Goal: Transaction & Acquisition: Purchase product/service

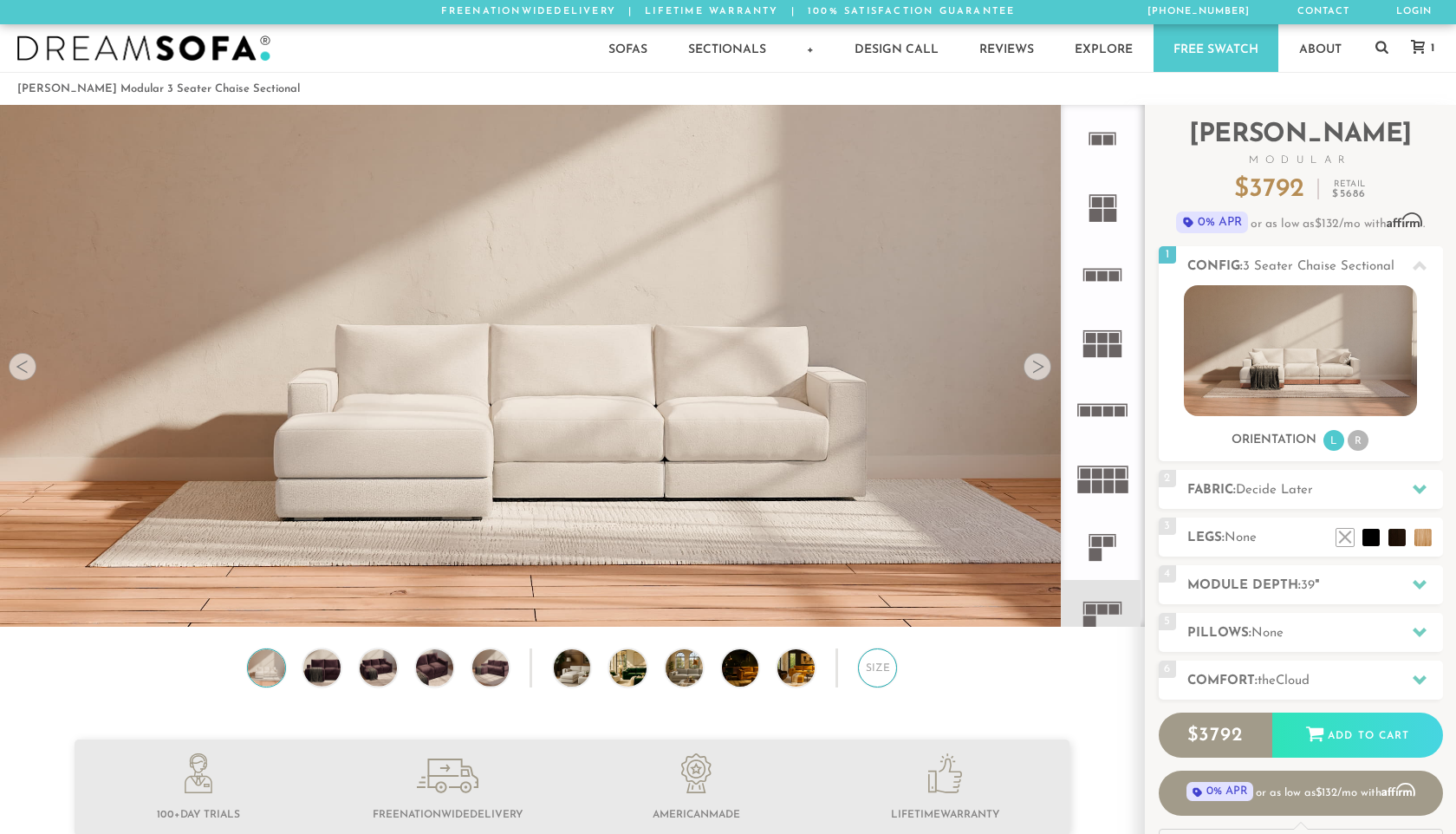
click at [879, 680] on div "Size" at bounding box center [878, 668] width 39 height 39
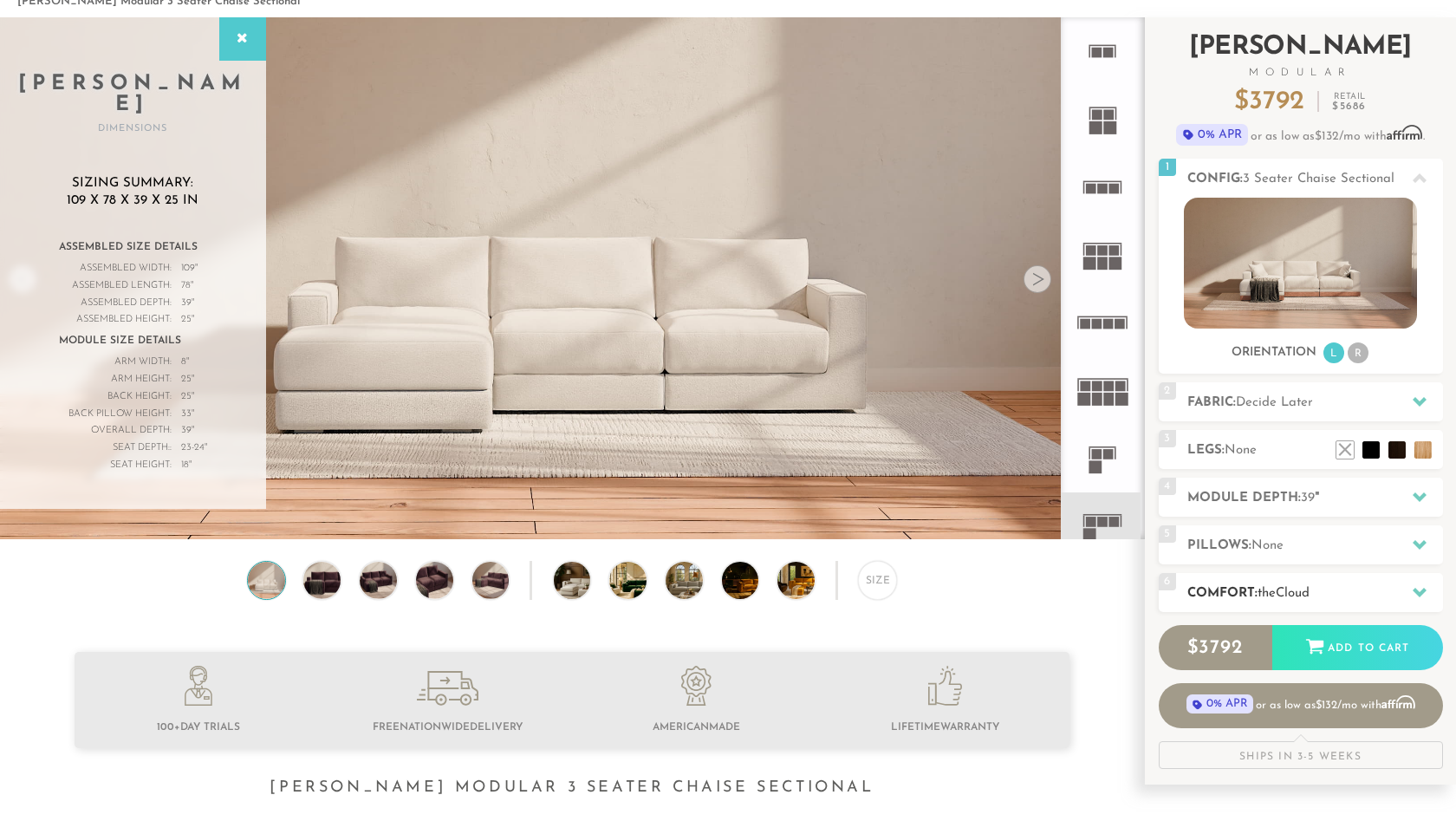
scroll to position [83, 0]
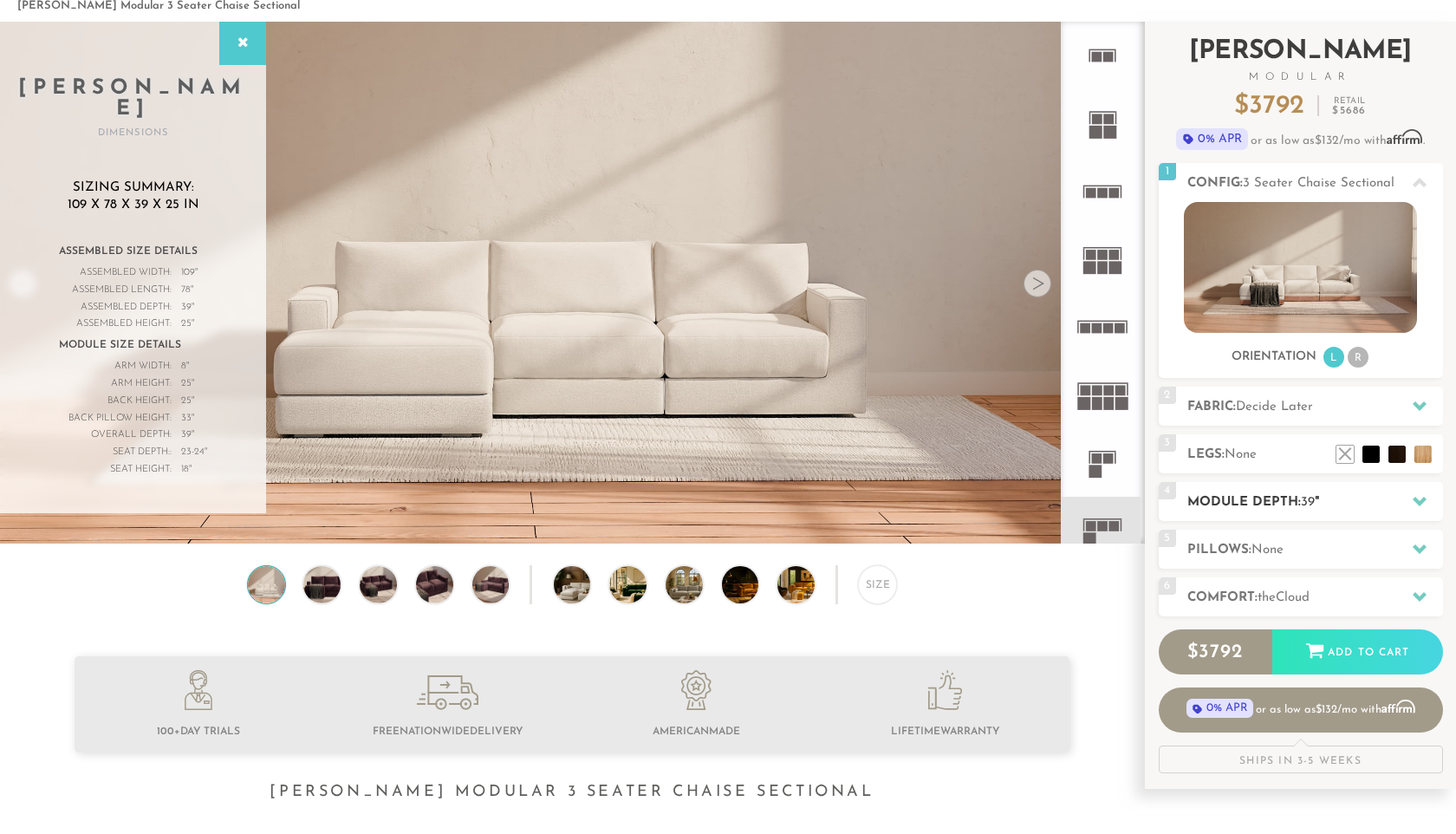
click at [1264, 500] on h2 "Module Depth: 39 "" at bounding box center [1314, 502] width 255 height 20
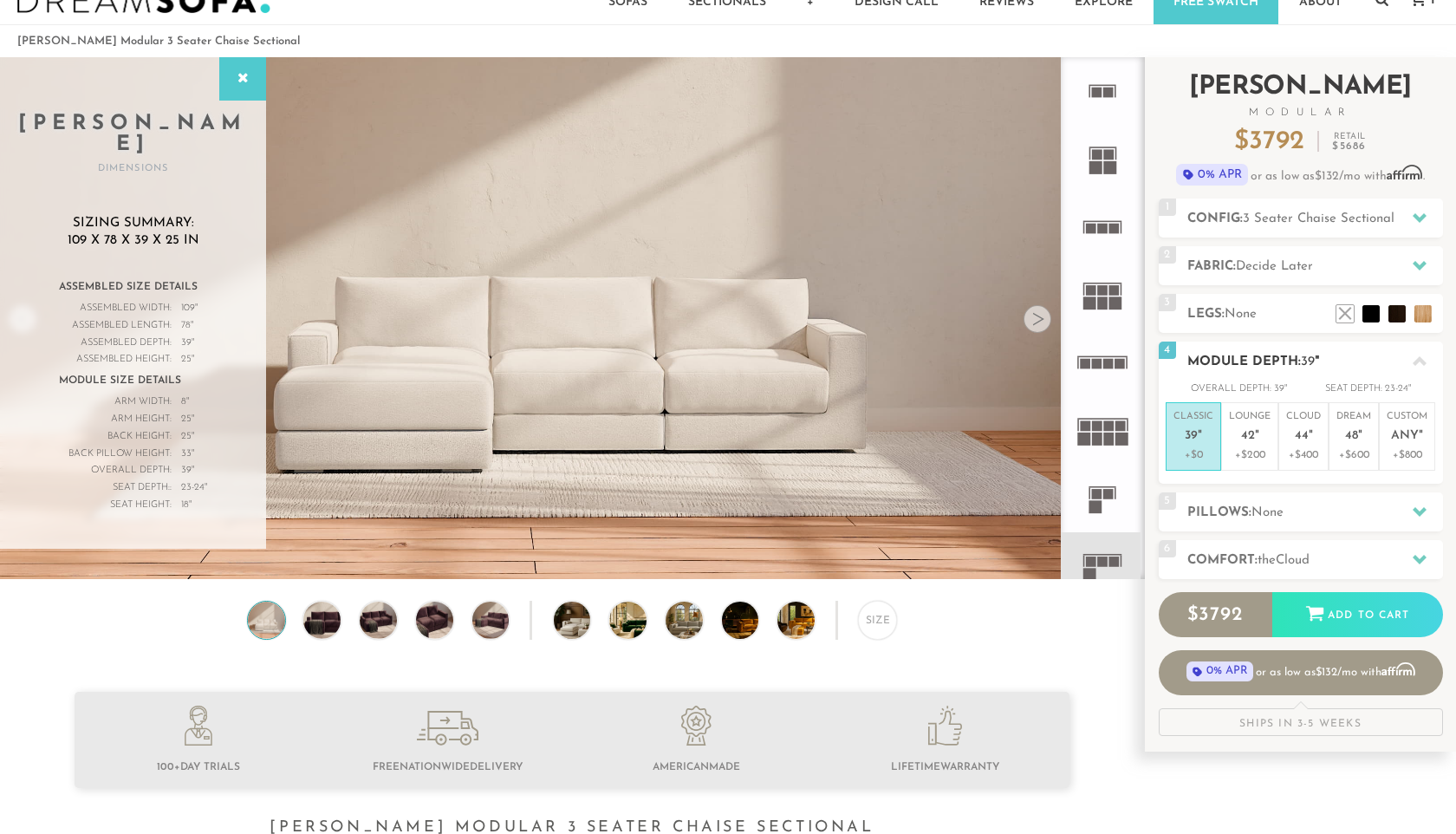
scroll to position [39, 0]
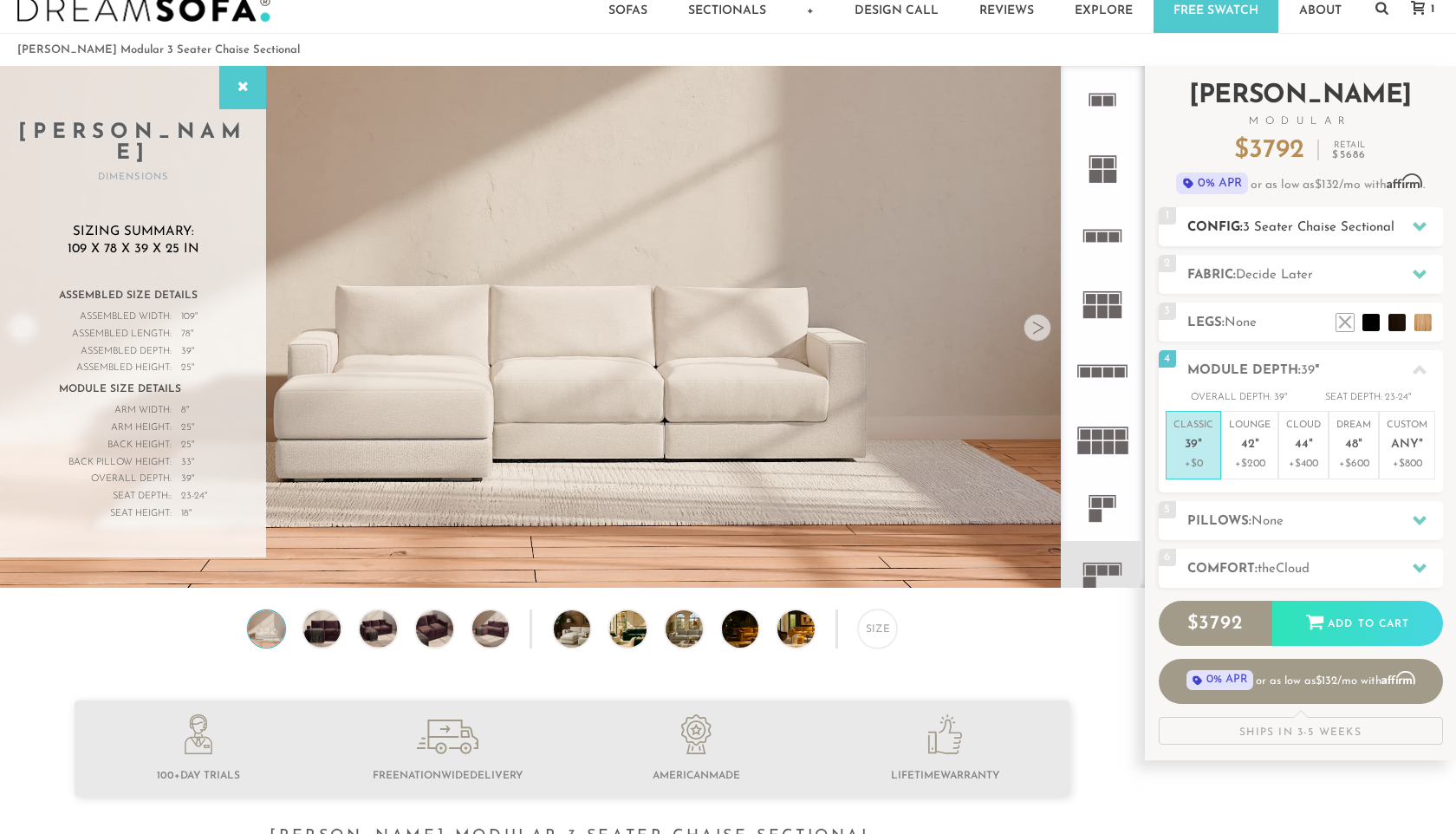
click at [1269, 233] on span "3 Seater Chaise Sectional" at bounding box center [1318, 227] width 152 height 13
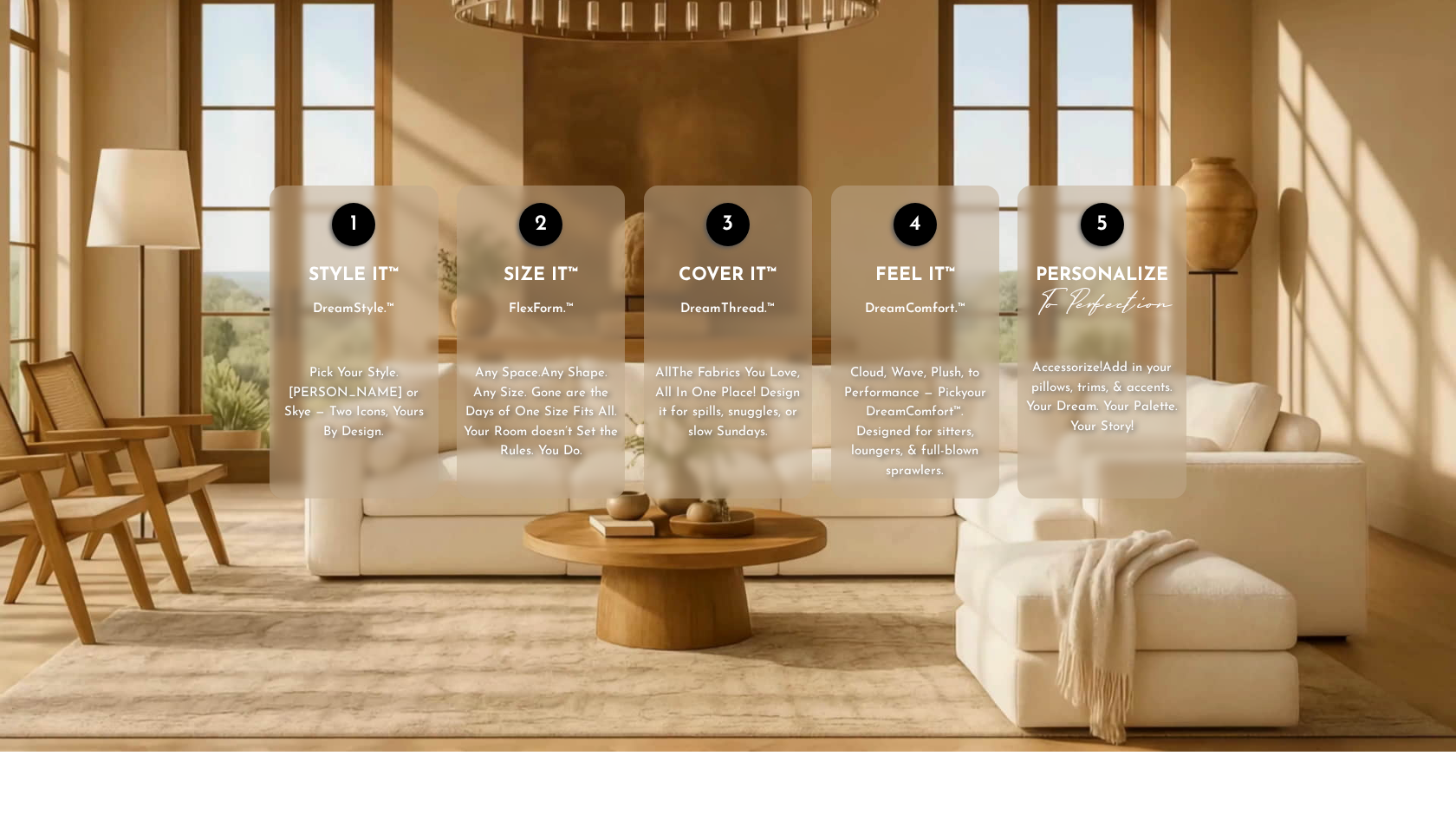
scroll to position [2752, 0]
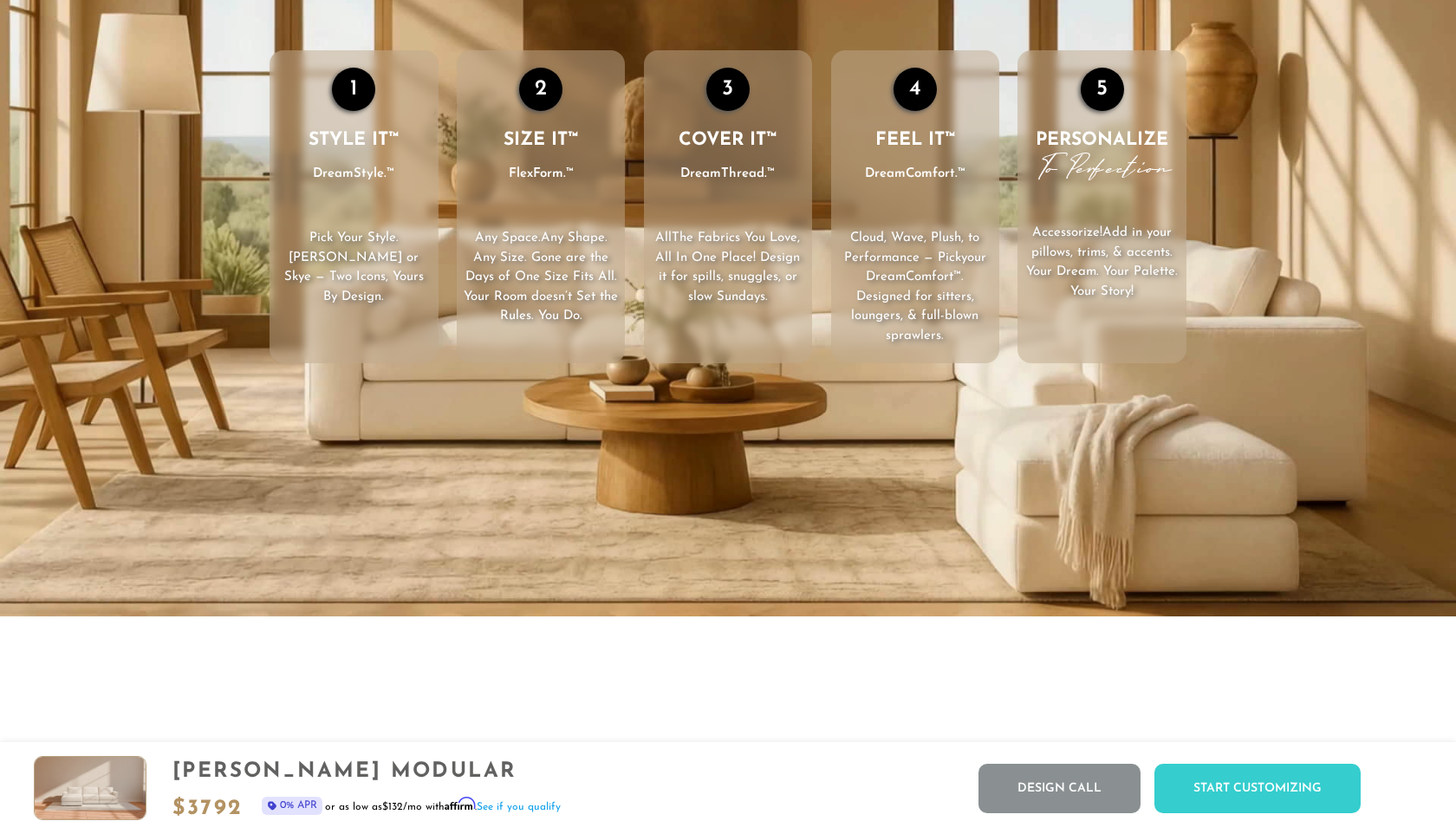
click at [555, 262] on span ". Any Size. Gone are the Days of One Size Fits All. Your Room doesn’t Set the R…" at bounding box center [540, 276] width 154 height 91
click at [534, 99] on div "2" at bounding box center [541, 89] width 43 height 43
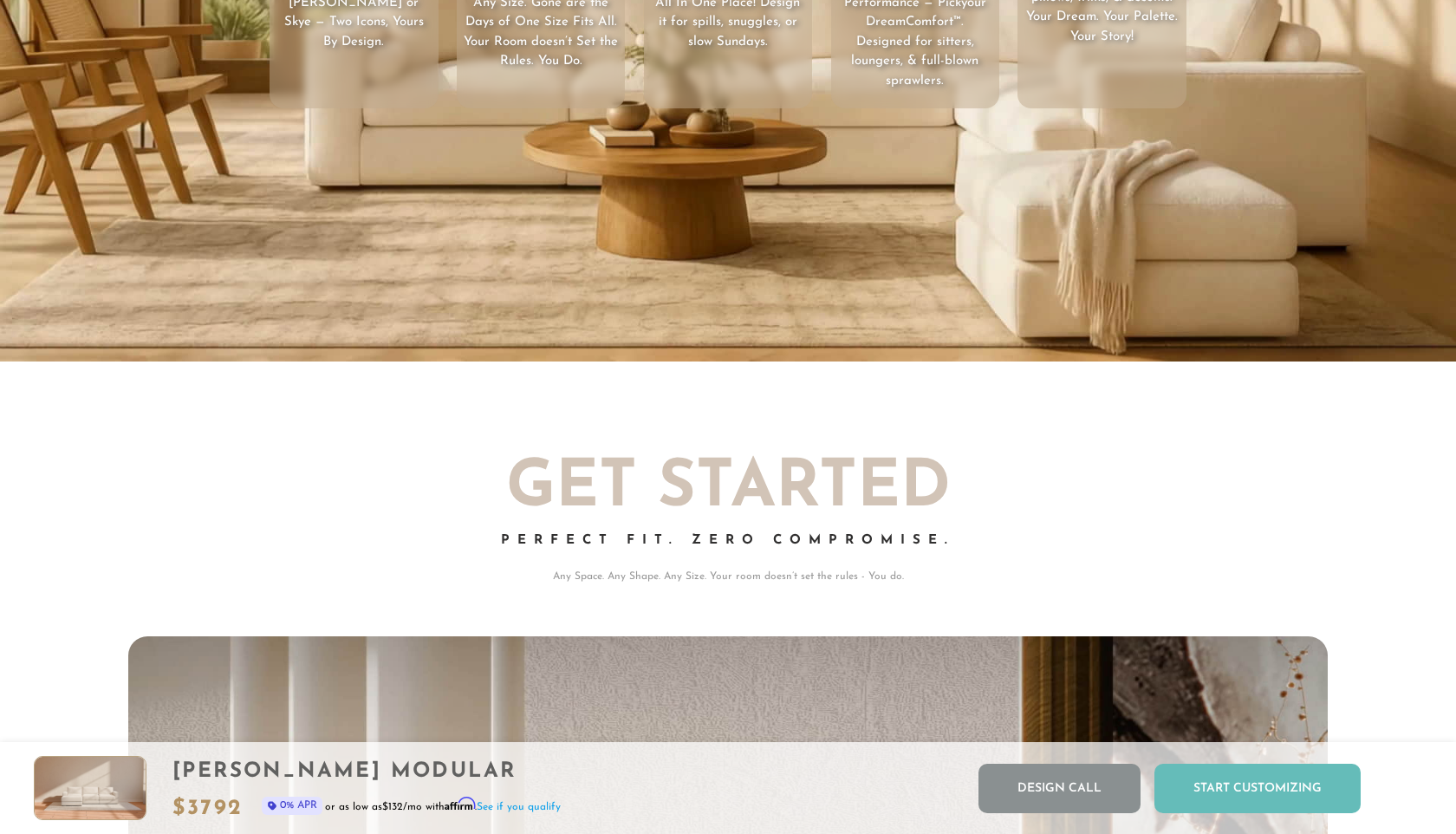
scroll to position [19663, 1456]
click at [1211, 794] on div "Start Customizing" at bounding box center [1257, 788] width 206 height 50
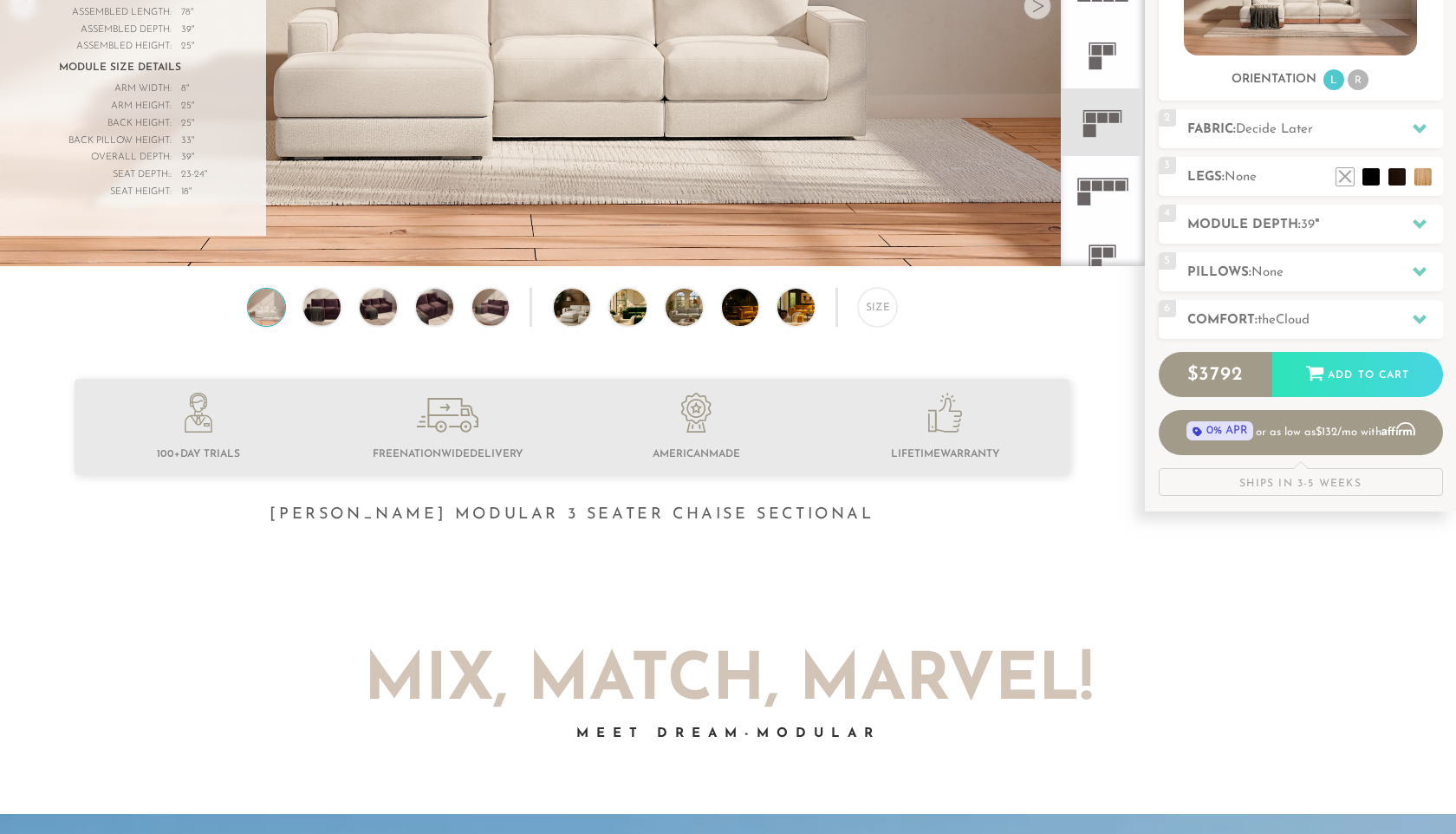
scroll to position [361, 0]
click at [1394, 179] on li at bounding box center [1371, 150] width 69 height 69
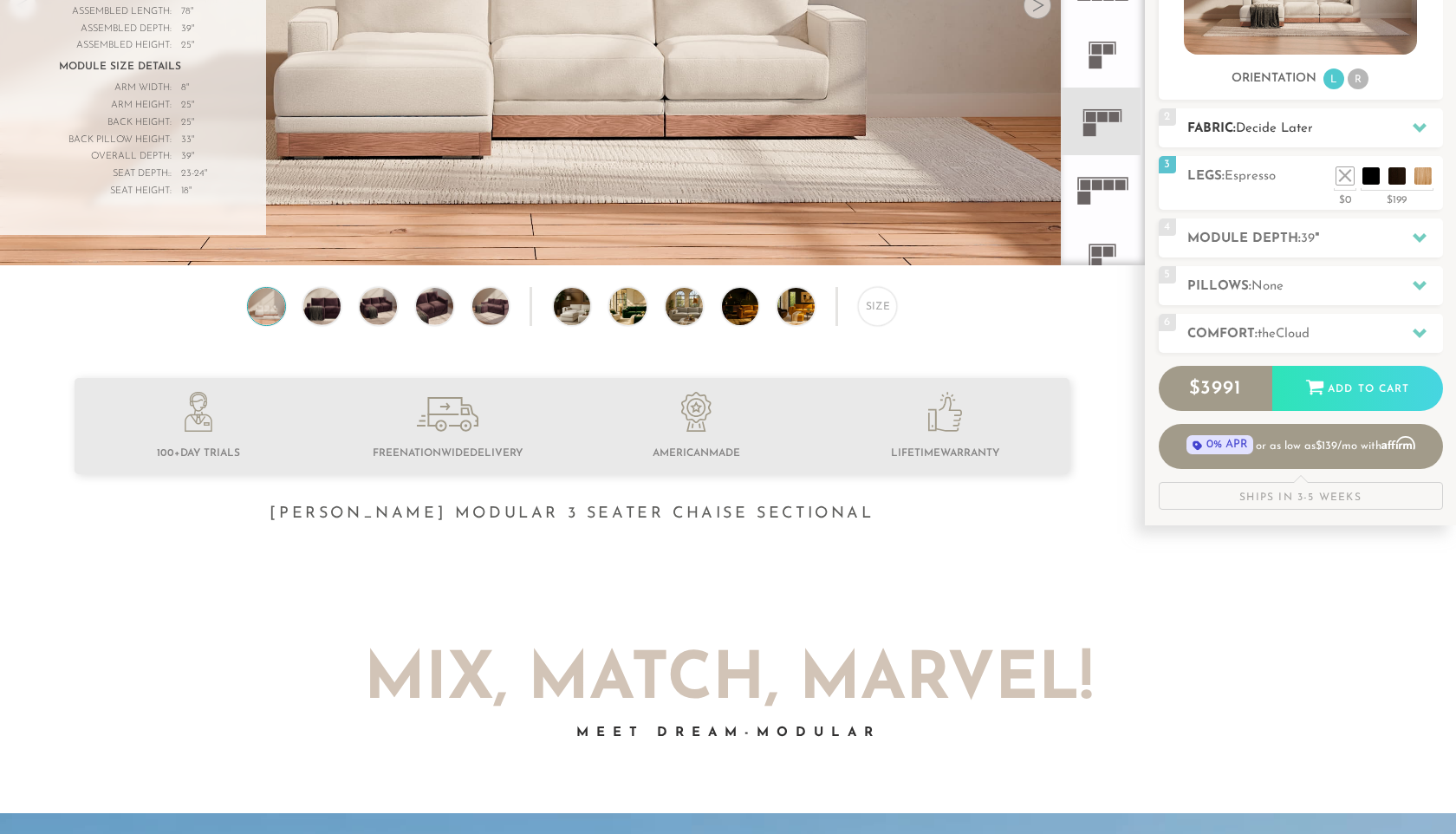
click at [1299, 133] on span "Decide Later" at bounding box center [1274, 129] width 77 height 13
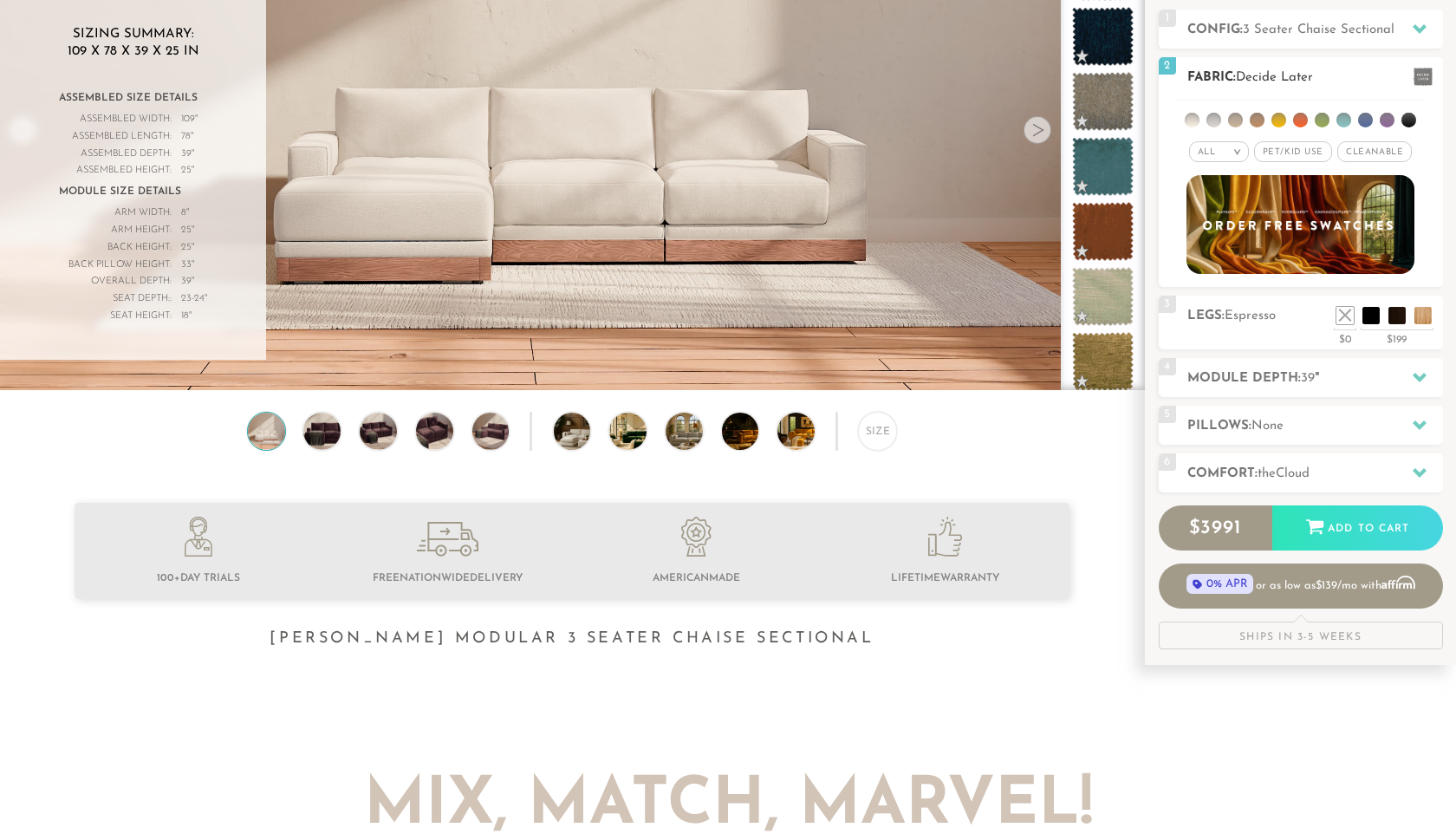
scroll to position [235, 0]
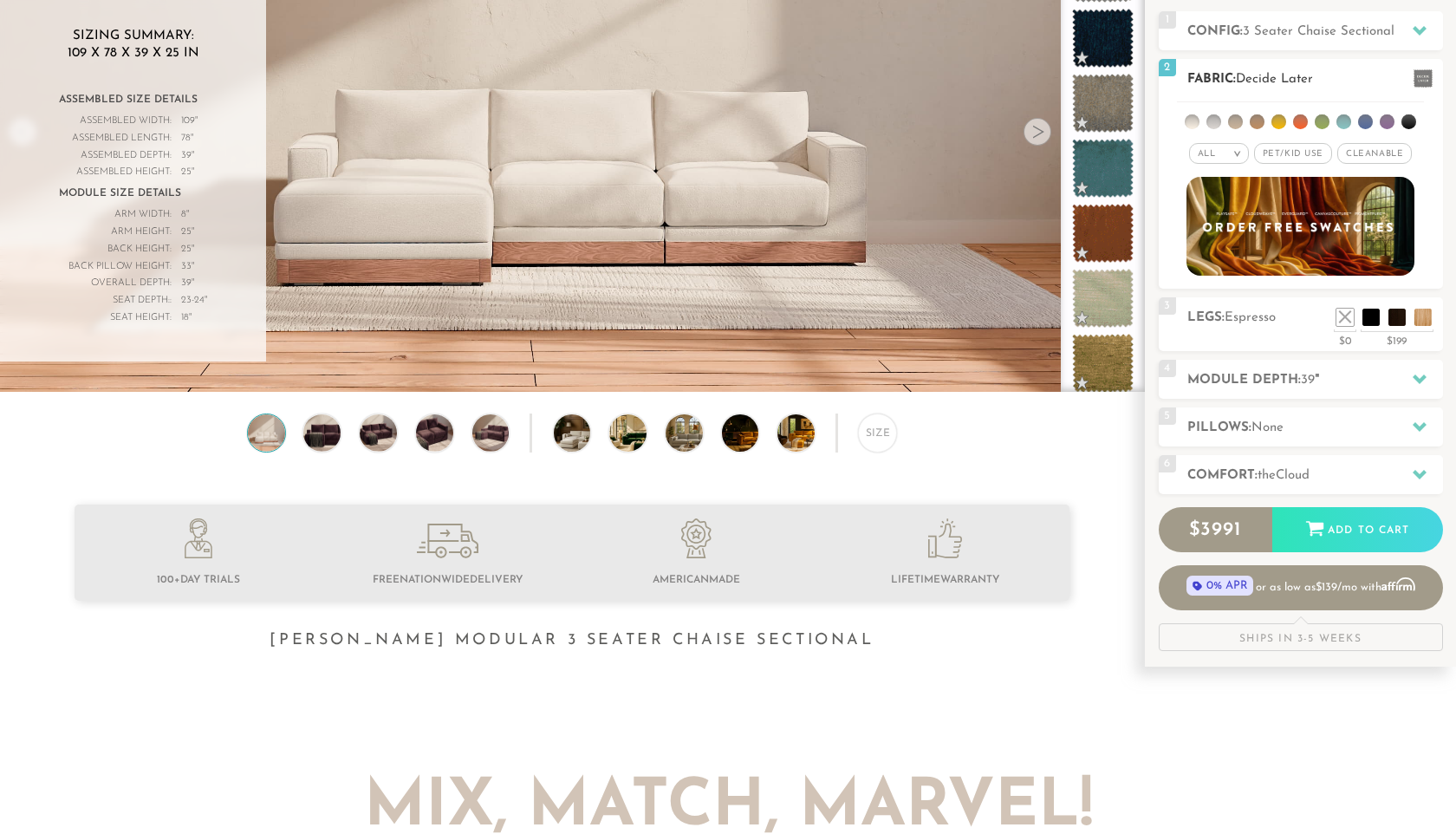
click at [1303, 159] on span "Pet/Kid Use x" at bounding box center [1292, 154] width 78 height 21
click at [1367, 151] on span "Cleanable x" at bounding box center [1380, 154] width 75 height 21
click at [1231, 124] on li at bounding box center [1235, 122] width 15 height 15
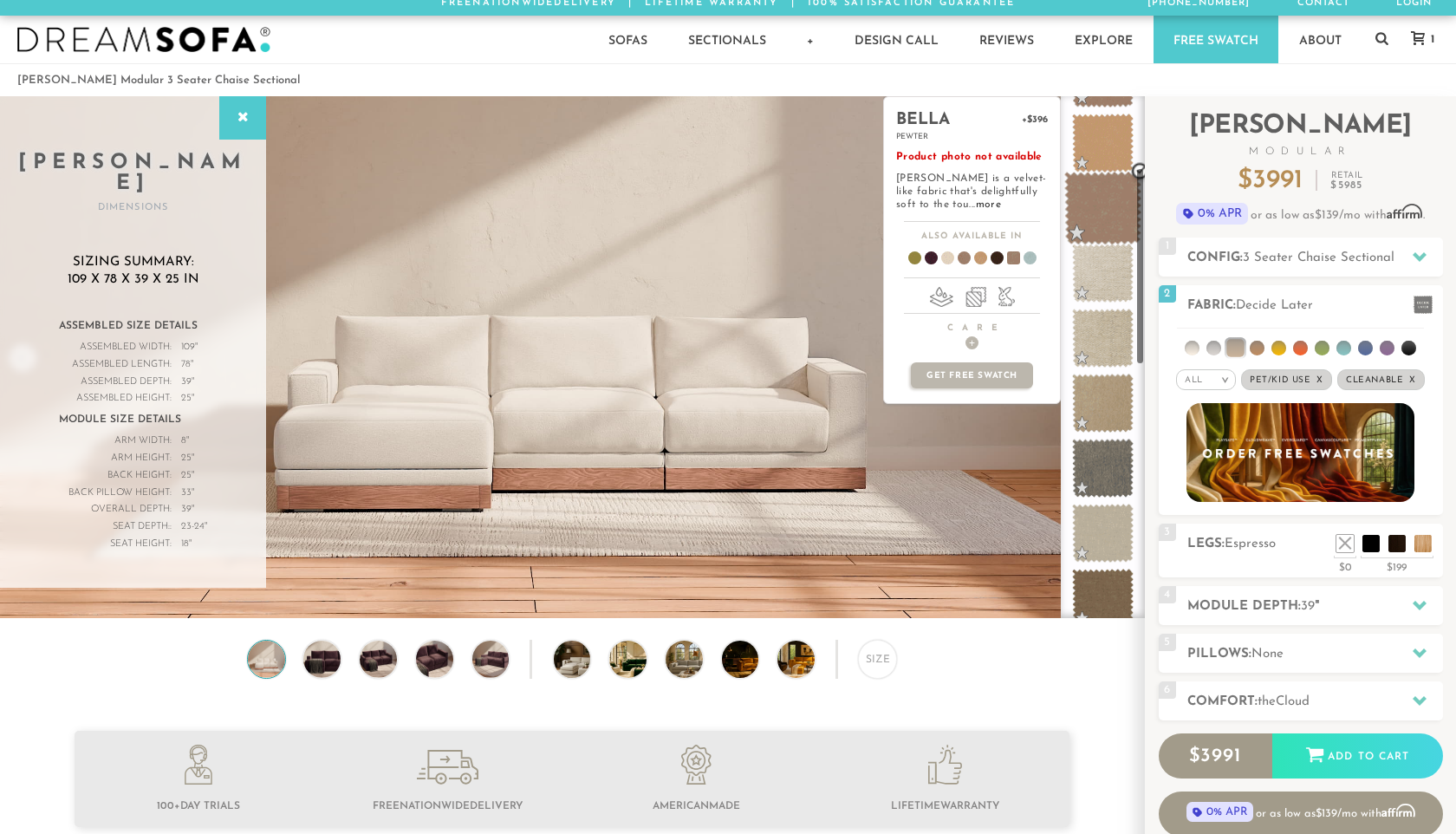
scroll to position [189, 0]
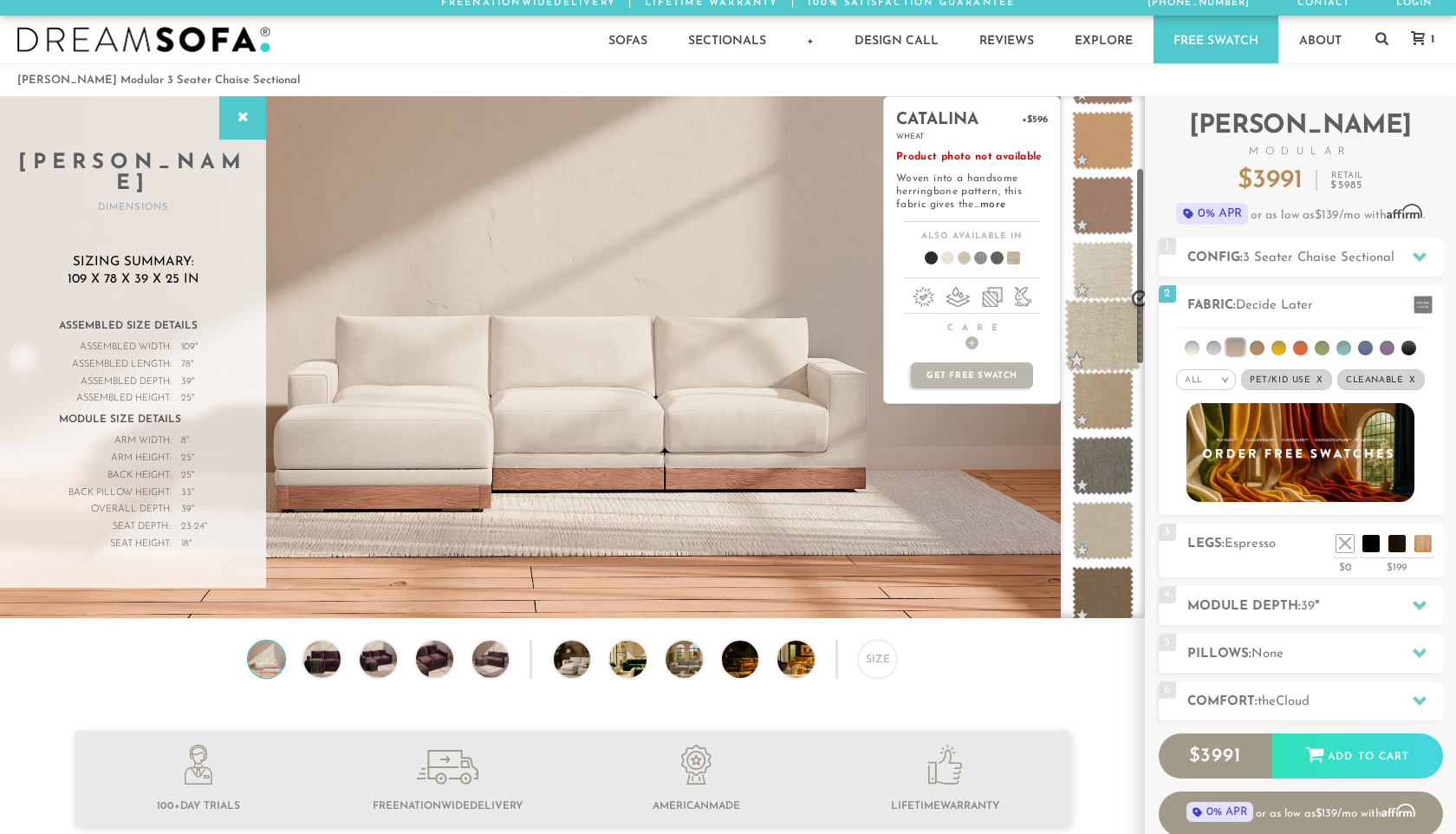
click at [1103, 343] on span at bounding box center [1102, 335] width 77 height 74
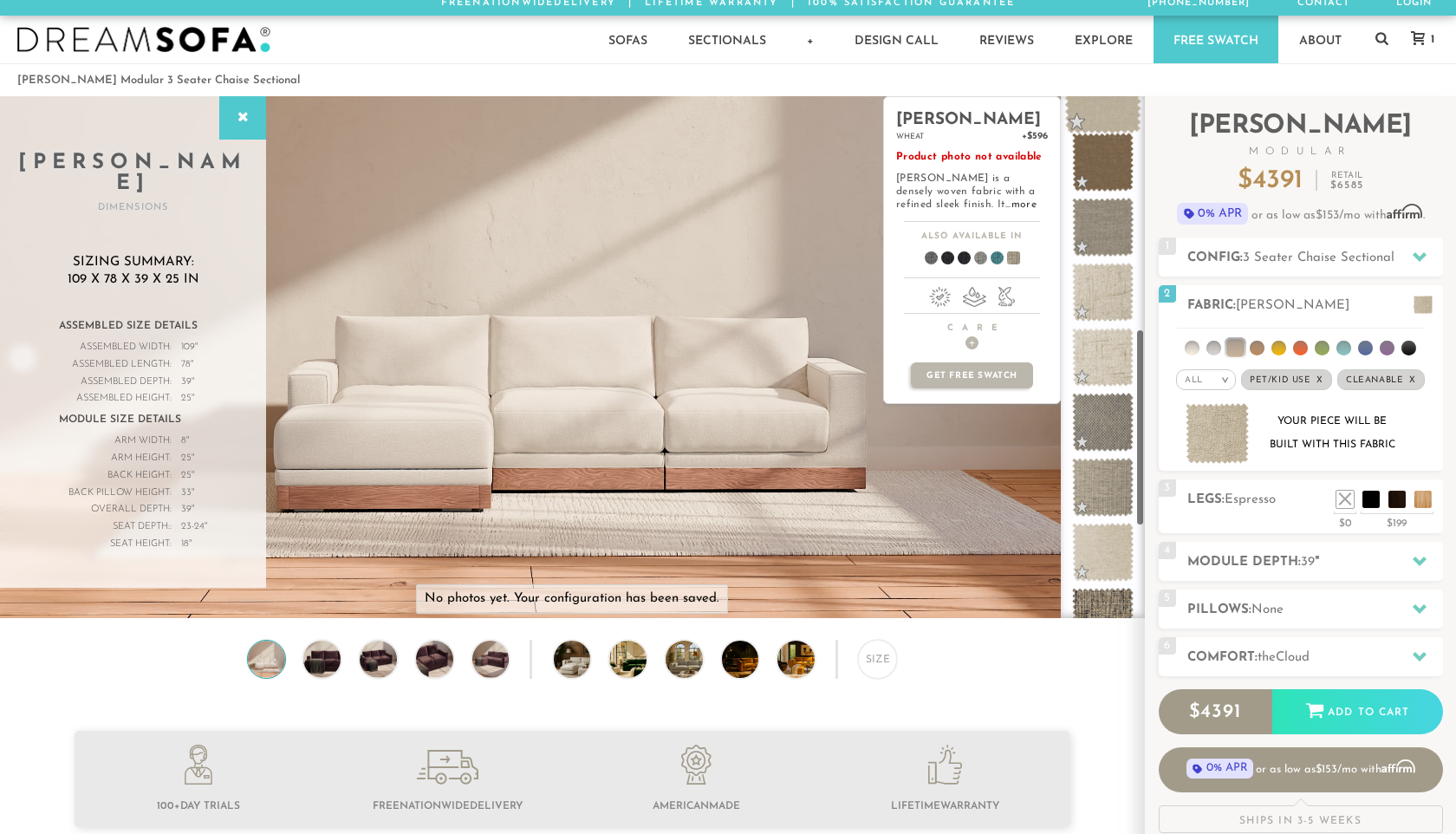
scroll to position [633, 0]
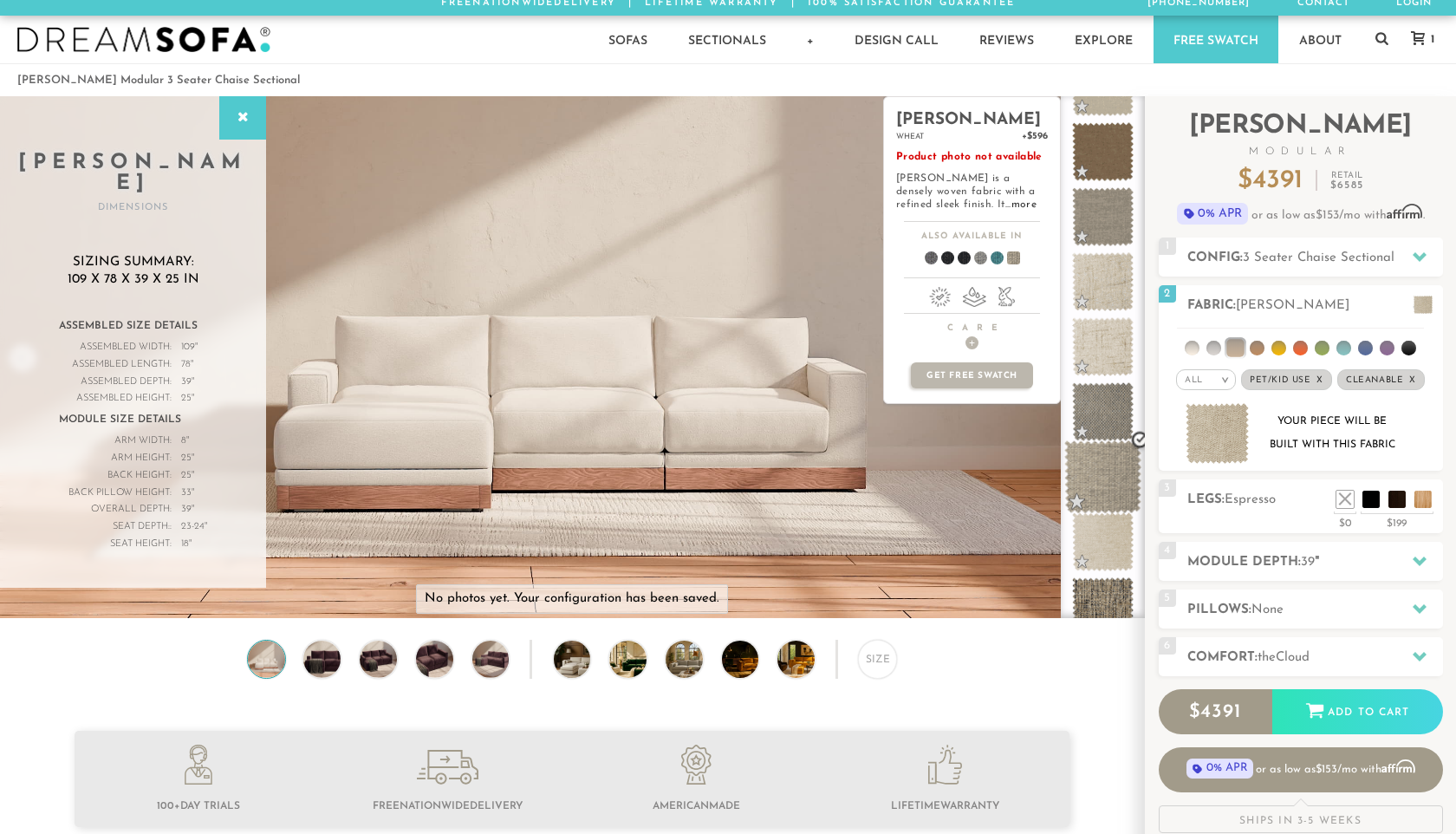
click at [1114, 472] on span at bounding box center [1102, 476] width 77 height 74
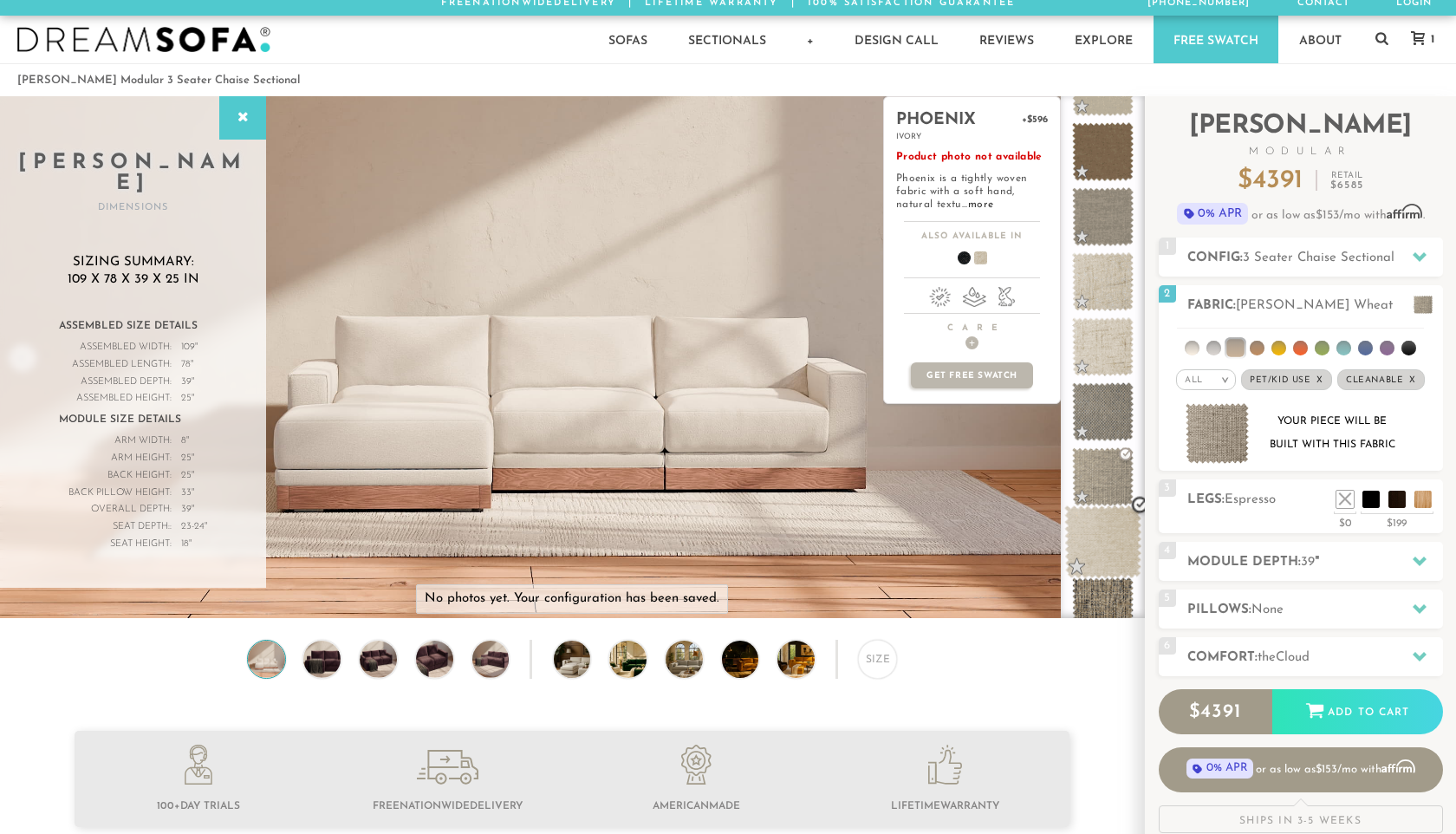
click at [1106, 542] on span at bounding box center [1102, 542] width 77 height 74
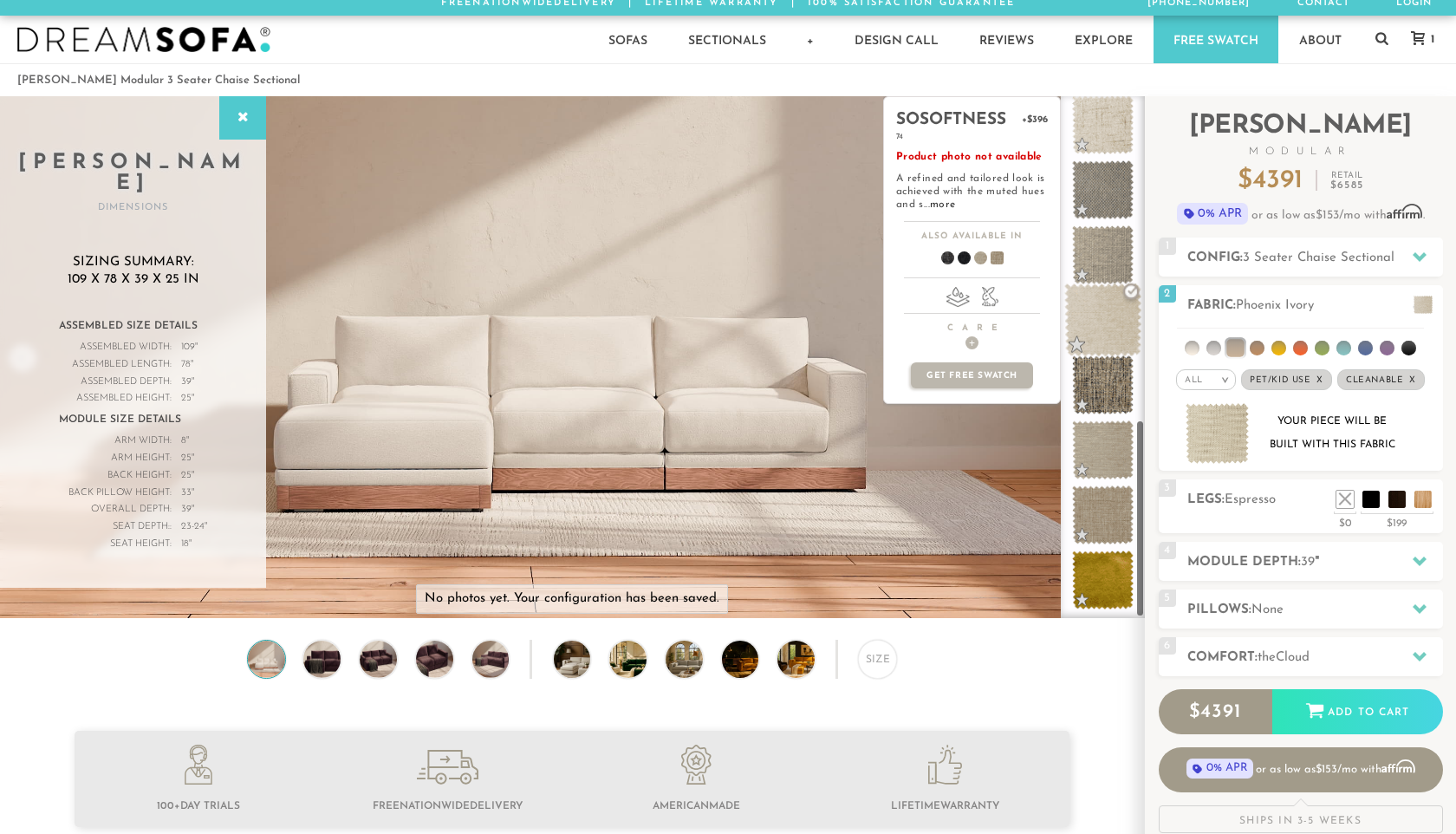
scroll to position [58, 0]
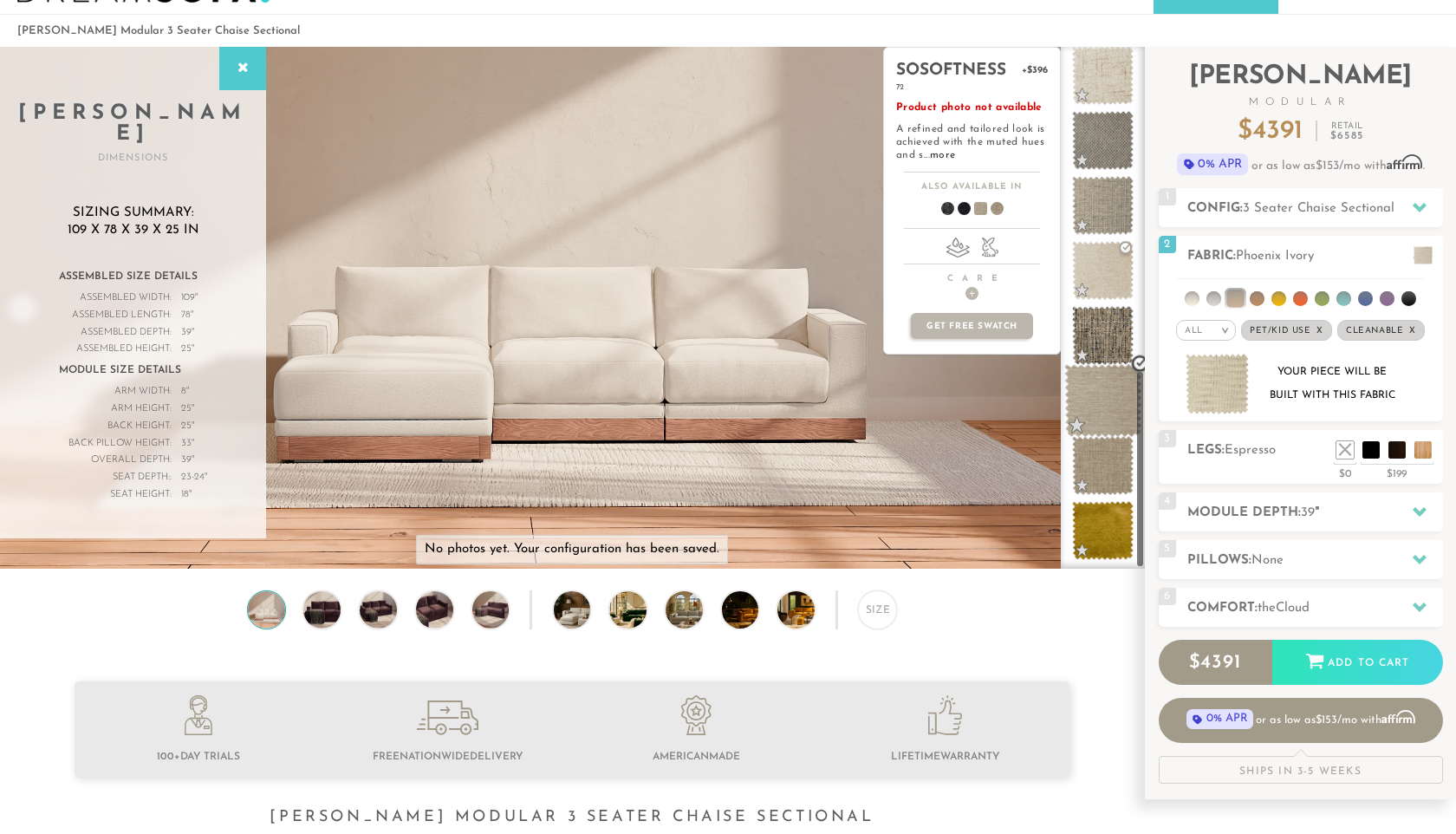
click at [1104, 410] on span at bounding box center [1102, 401] width 77 height 74
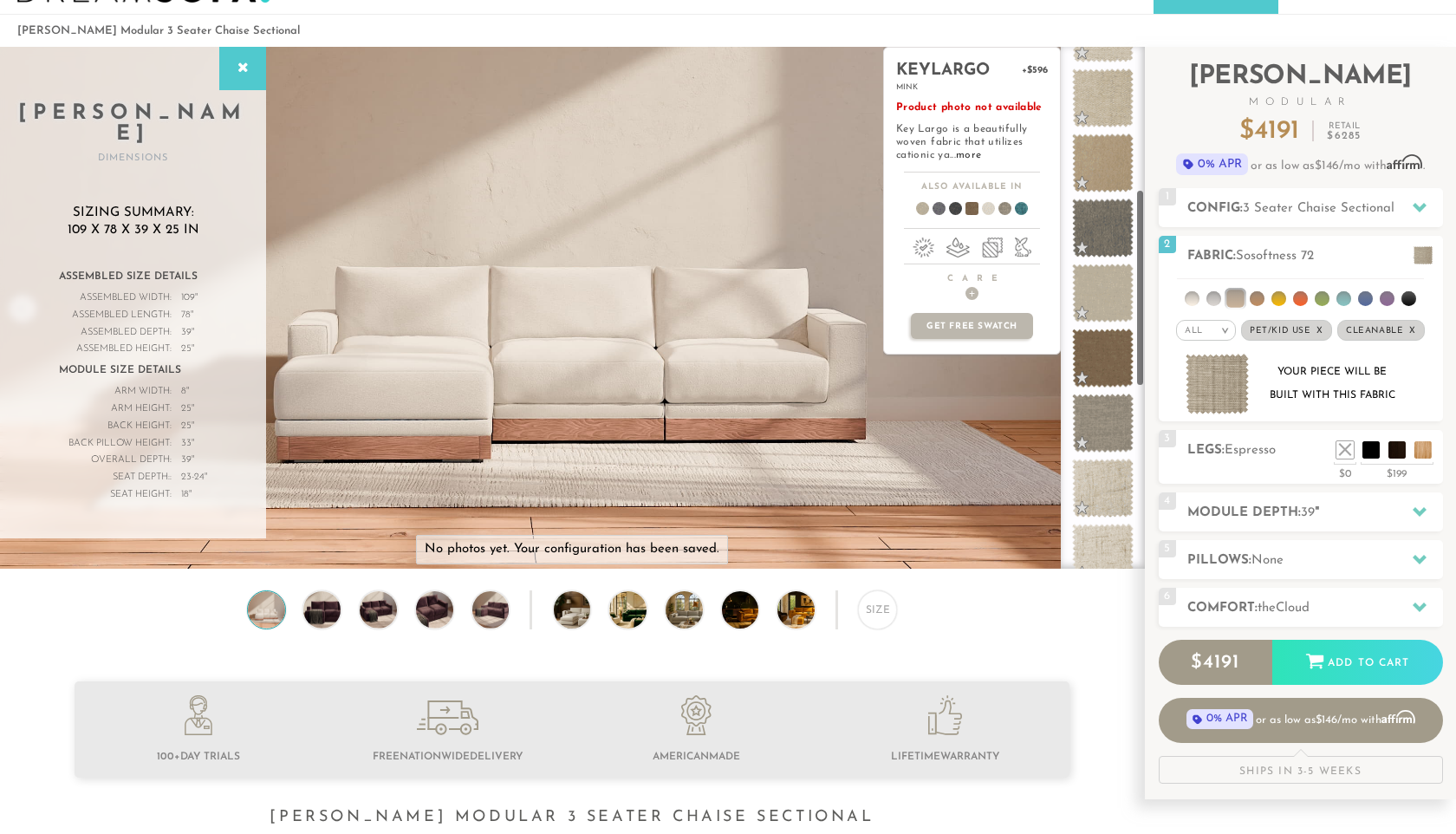
scroll to position [376, 0]
click at [1107, 463] on span at bounding box center [1102, 489] width 77 height 74
click at [1107, 278] on span at bounding box center [1102, 294] width 77 height 74
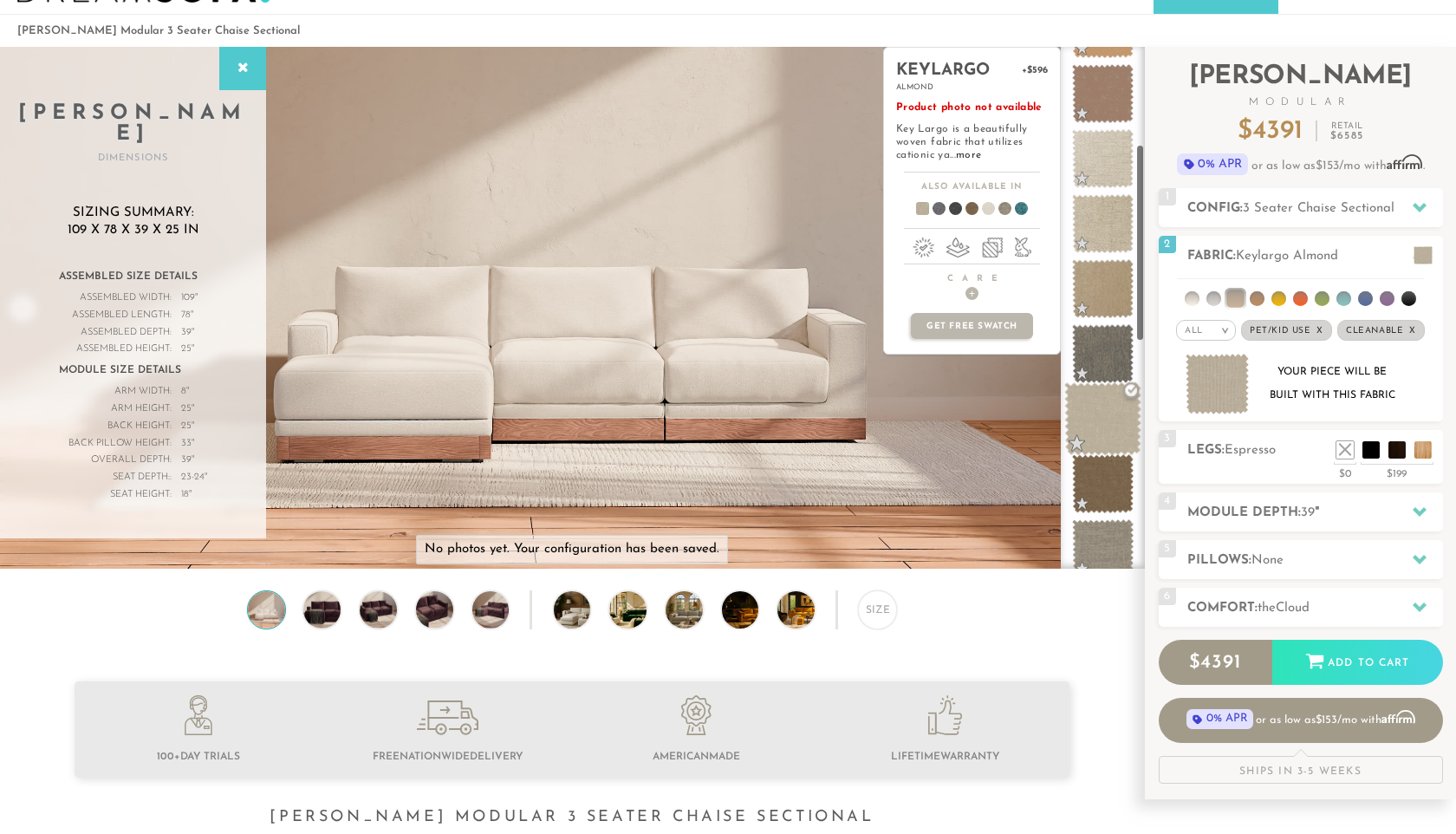
scroll to position [212, 0]
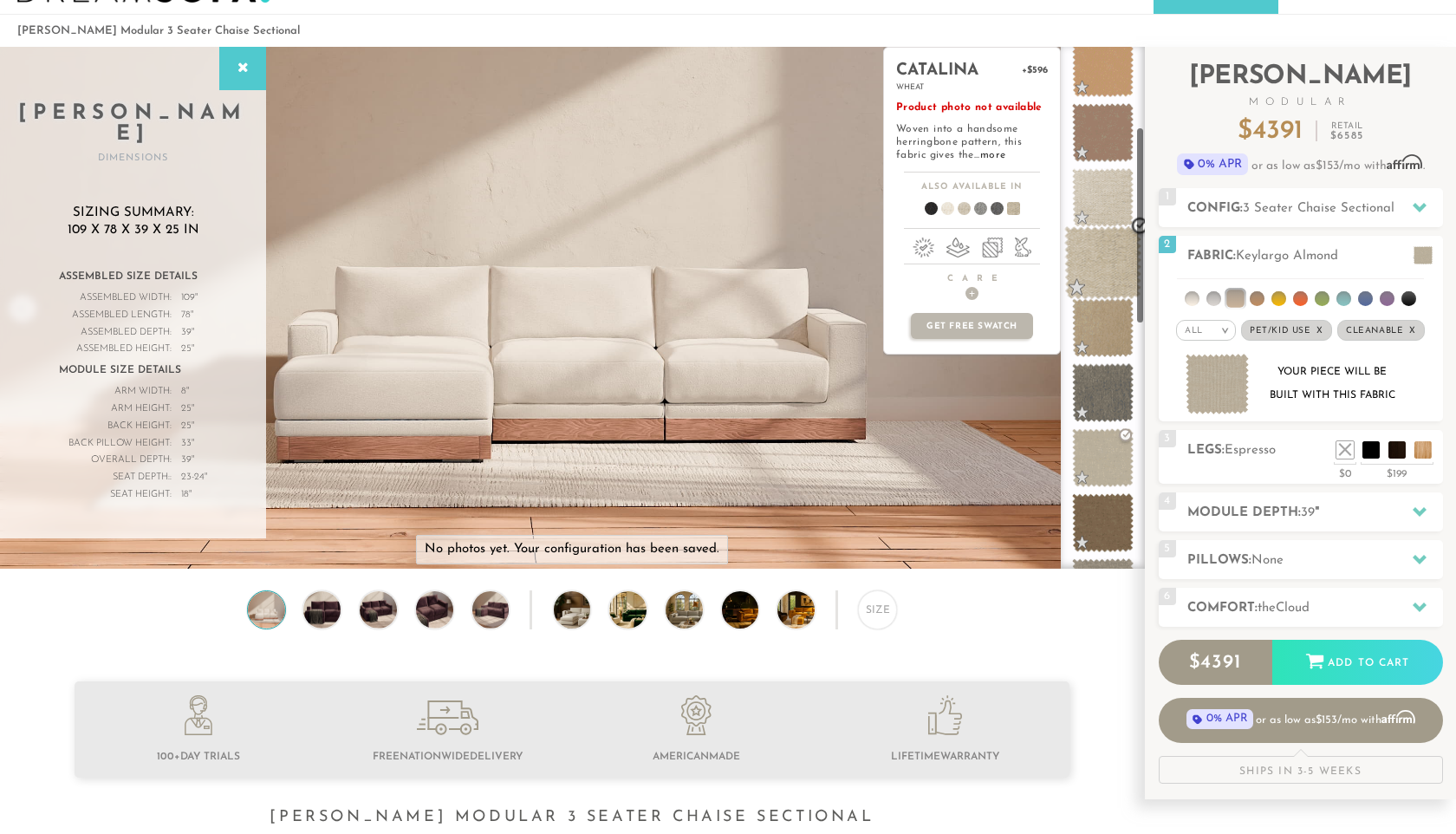
click at [1108, 266] on span at bounding box center [1102, 263] width 77 height 74
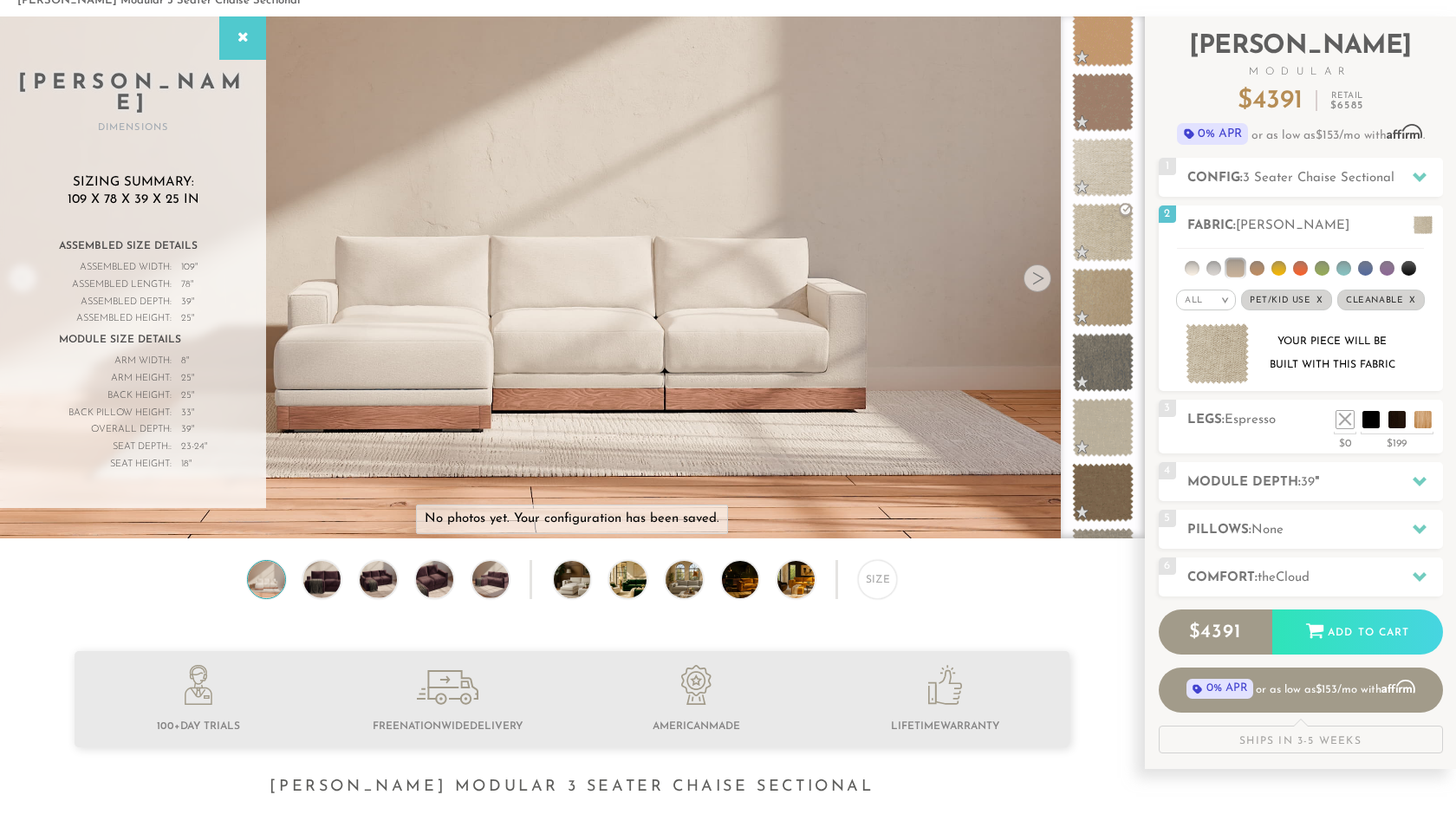
scroll to position [75, 0]
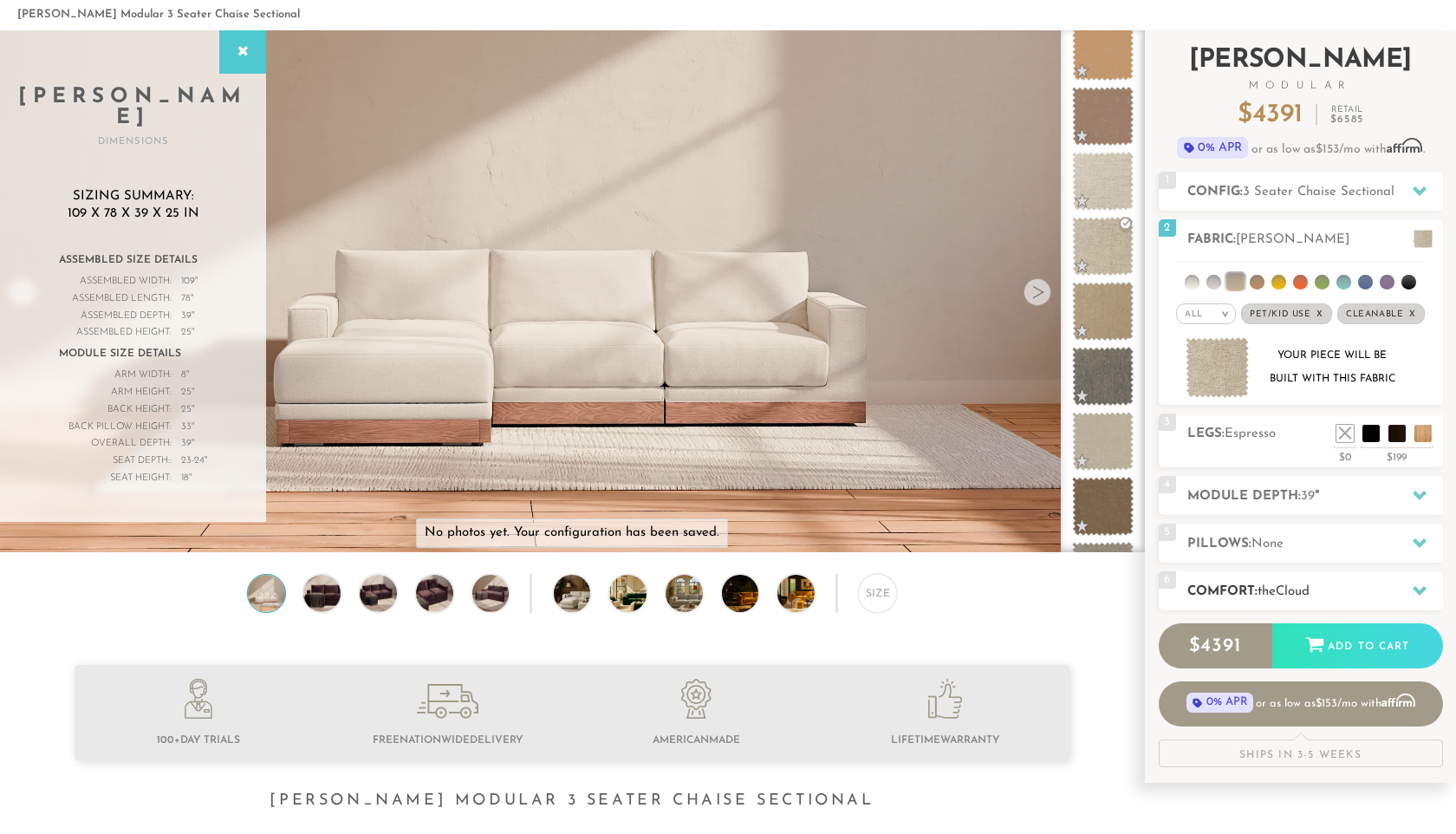
click at [1269, 585] on span "the" at bounding box center [1265, 592] width 18 height 13
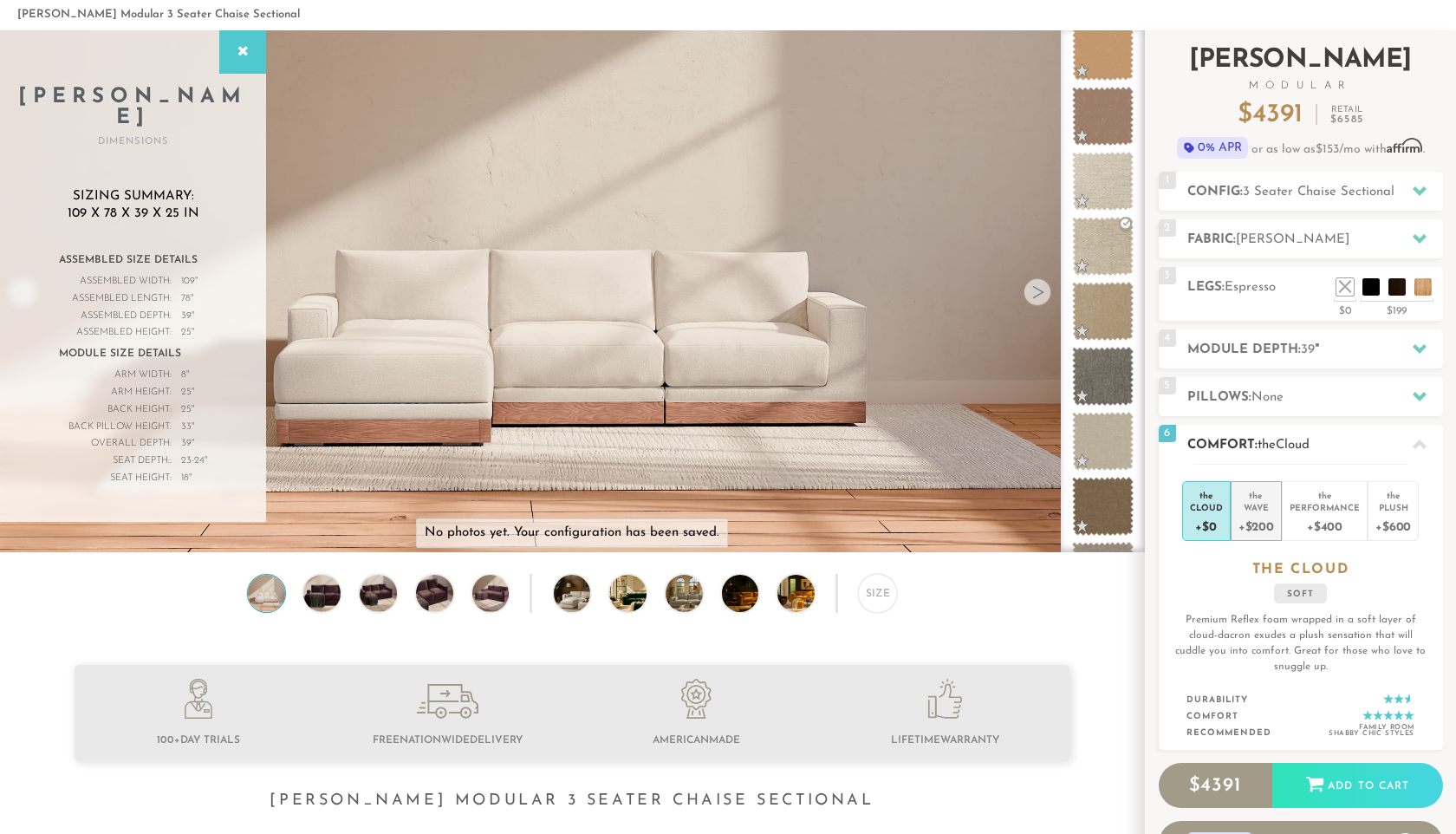
click at [1260, 529] on div "+$200" at bounding box center [1256, 525] width 36 height 25
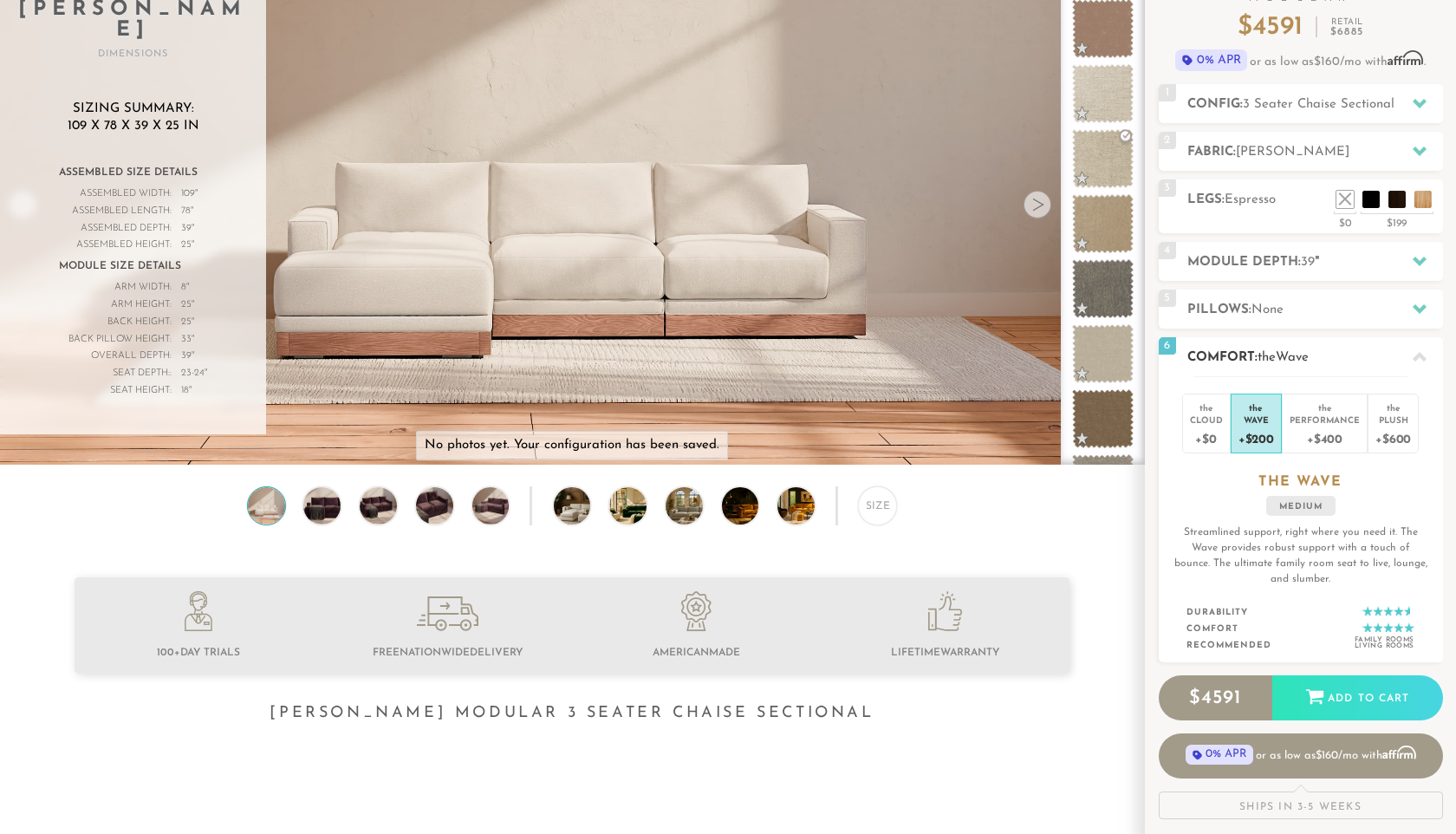
scroll to position [0, 0]
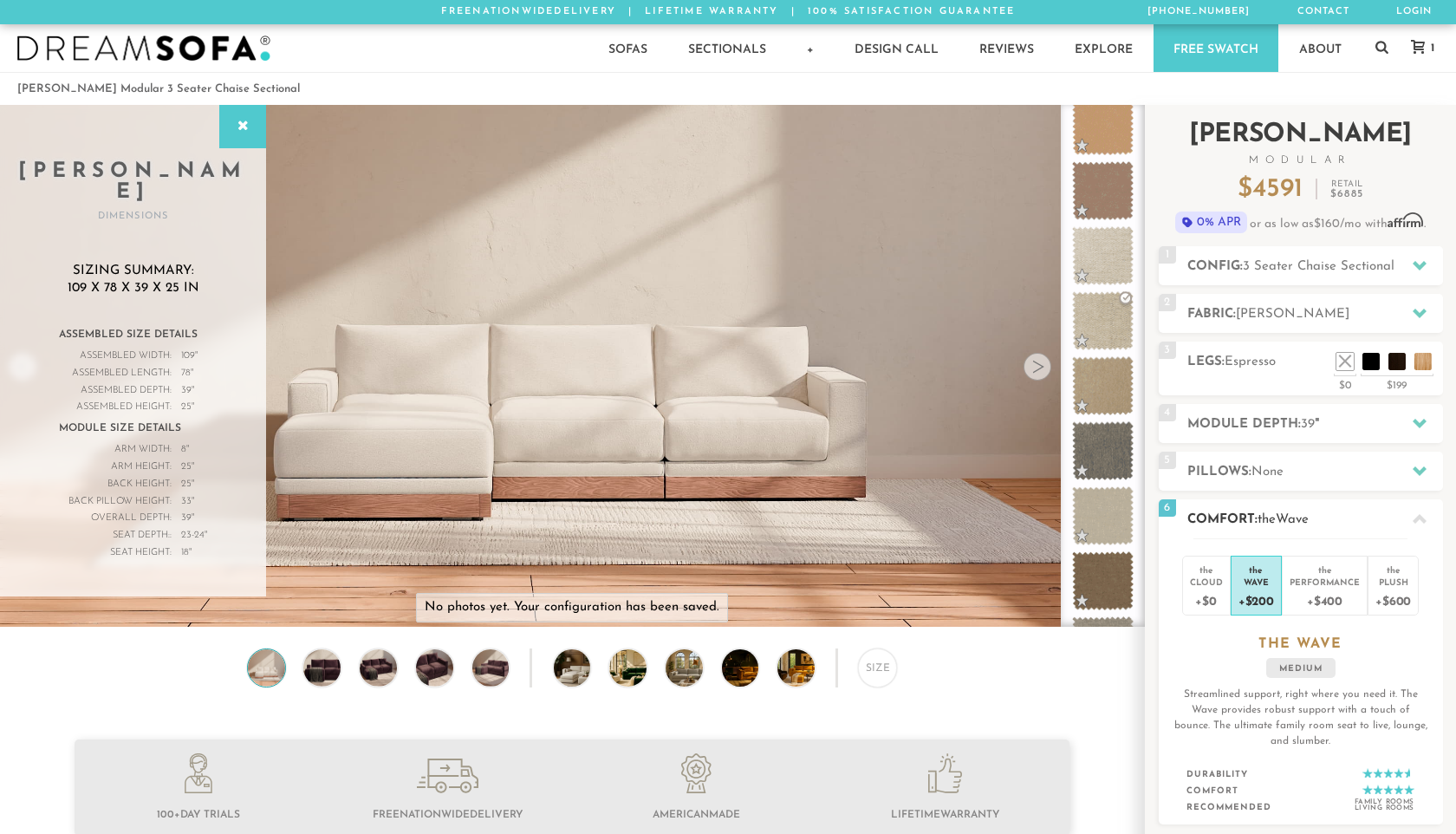
click at [1244, 512] on h2 "Comfort: the Wave" at bounding box center [1314, 519] width 255 height 20
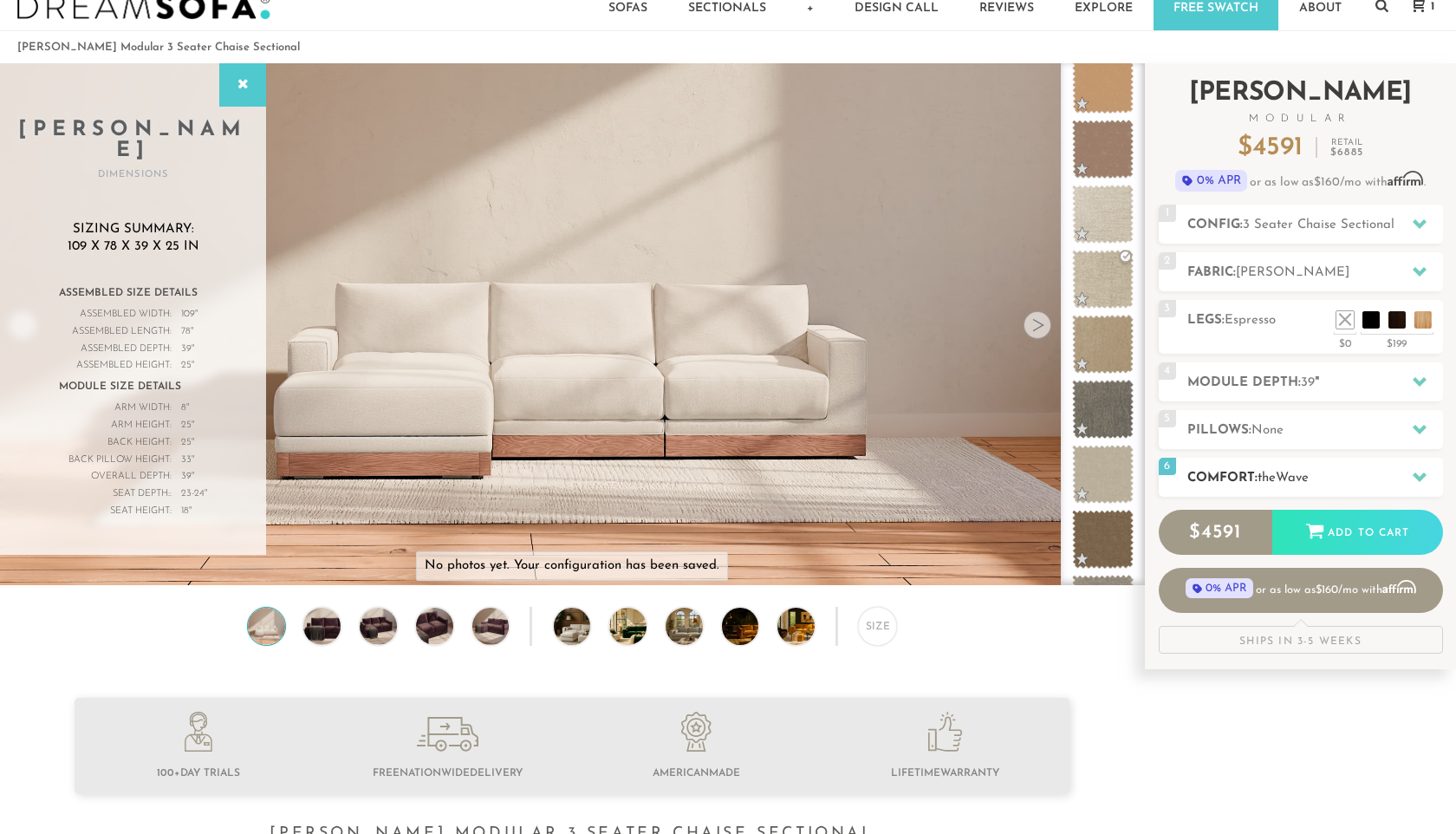
scroll to position [44, 0]
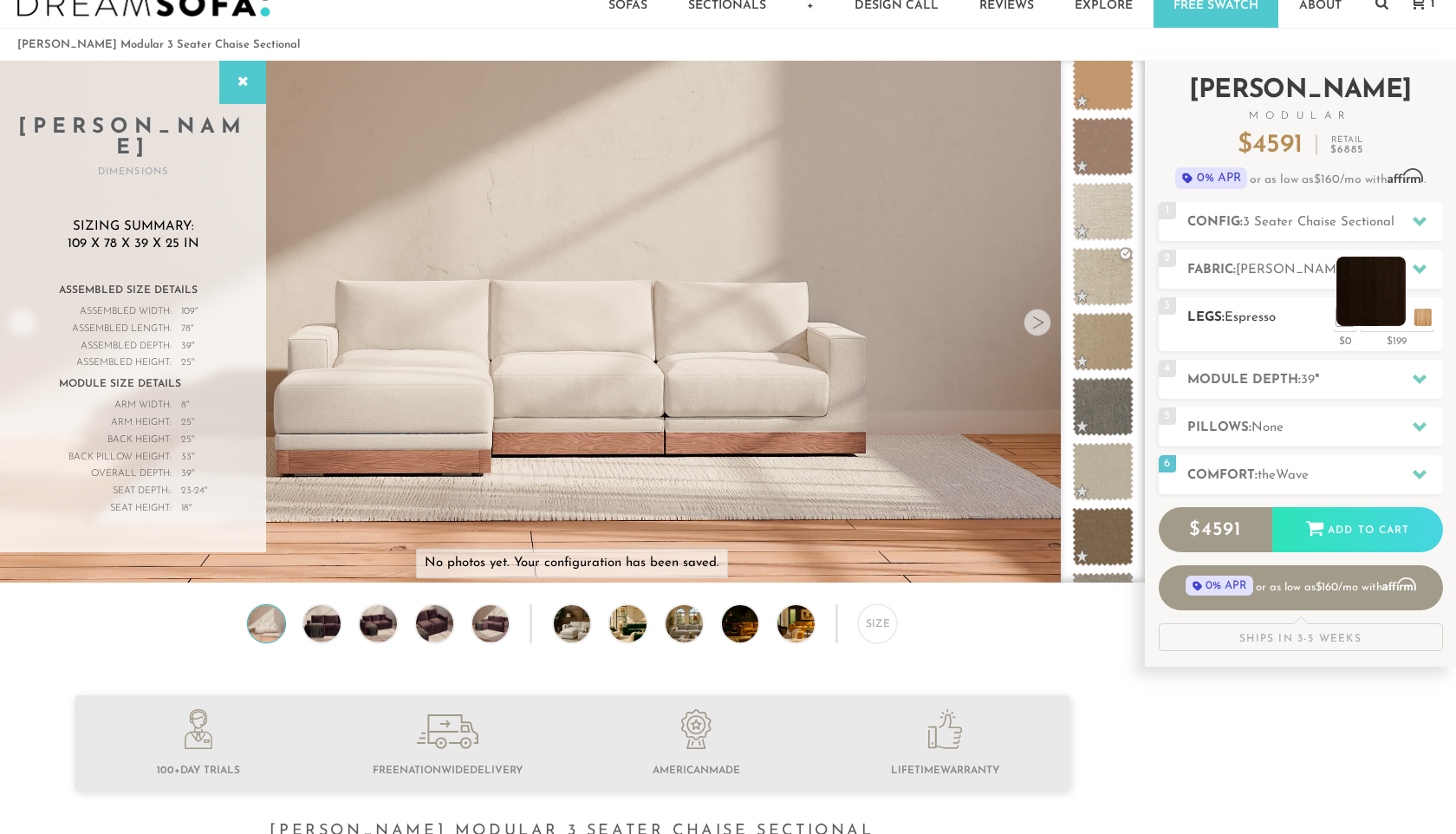
click at [1398, 319] on li at bounding box center [1371, 291] width 69 height 69
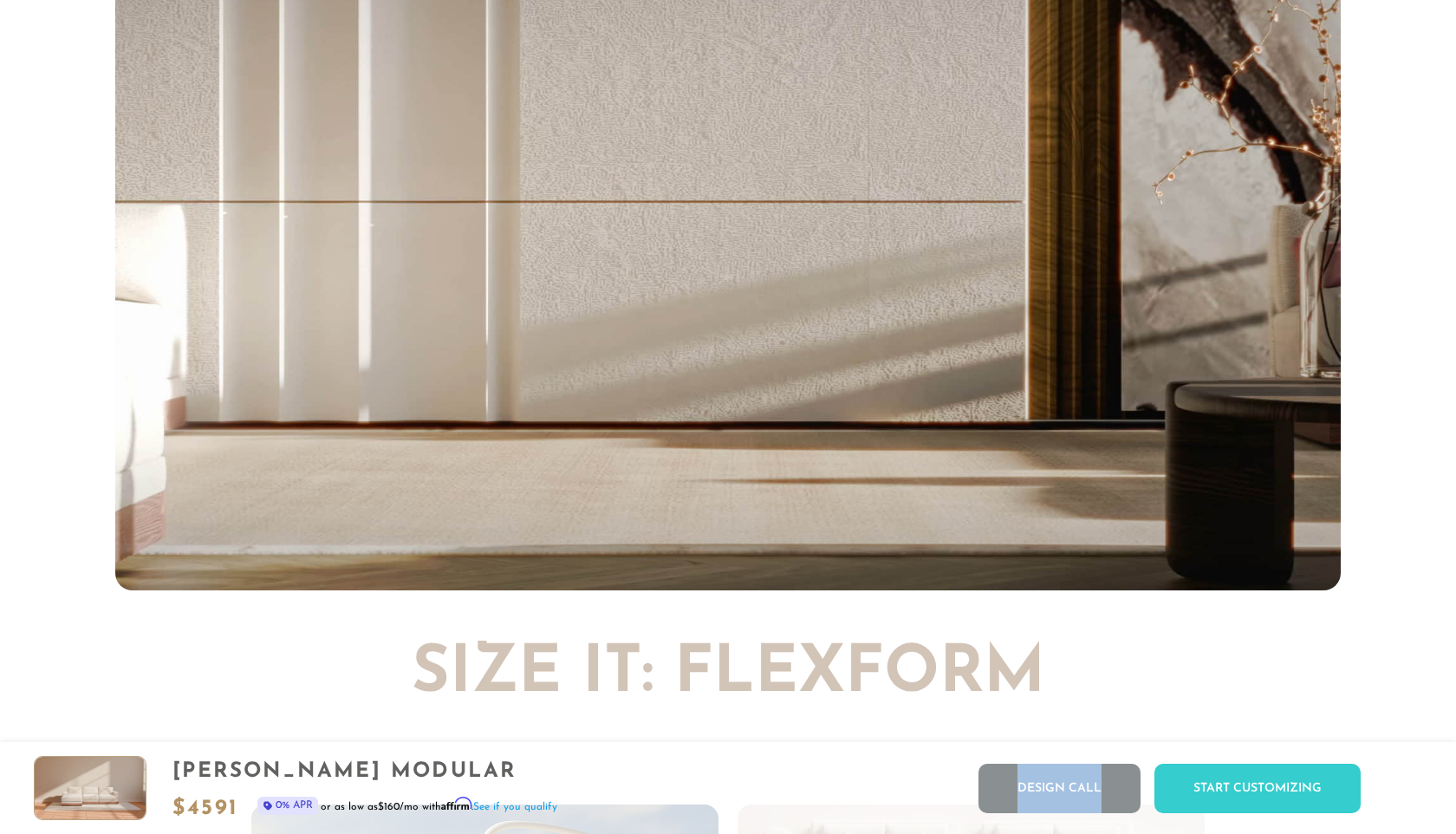
scroll to position [0, 0]
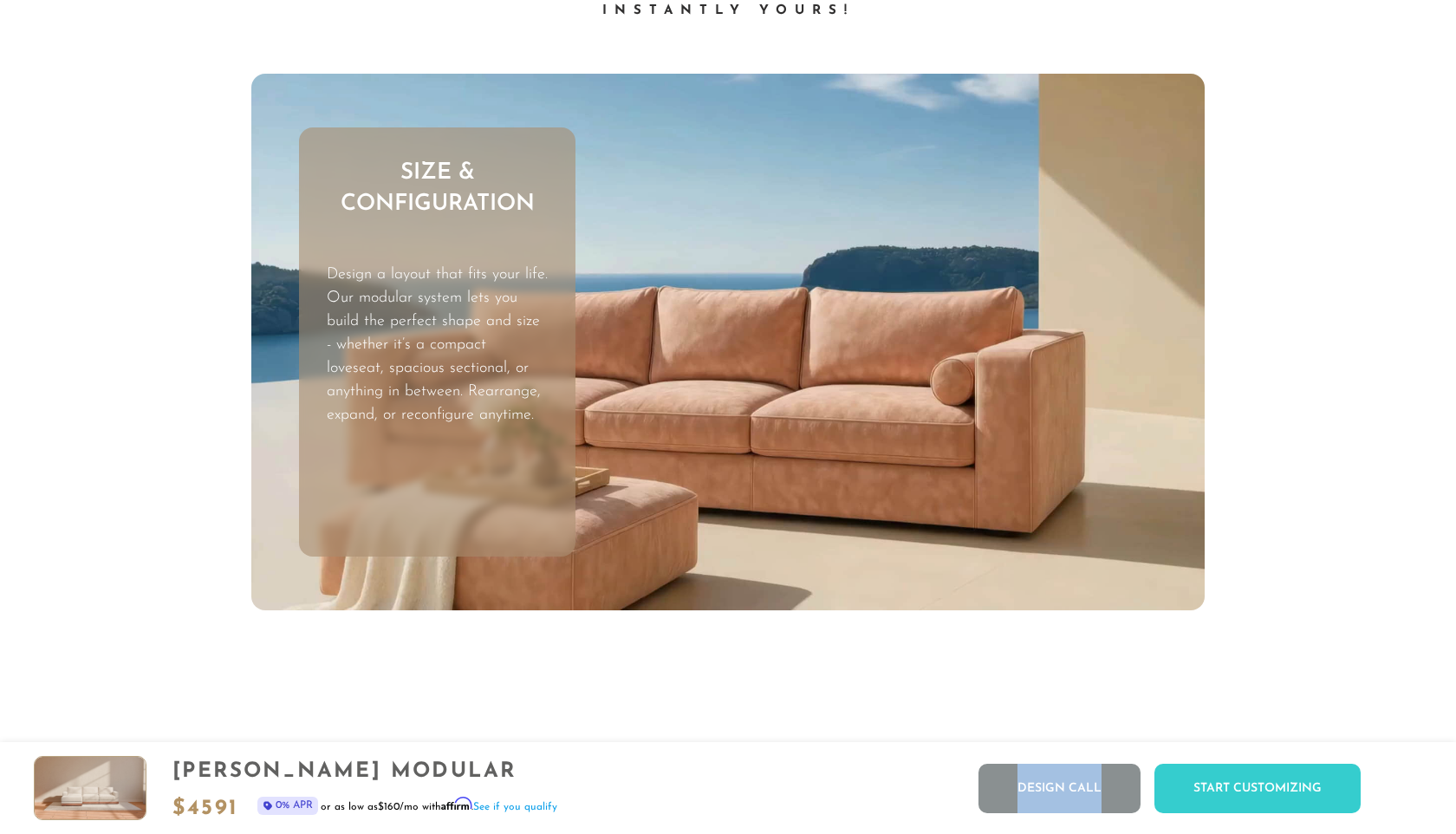
click at [444, 369] on p "Design a layout that fits your life. Our modular system lets you build the perf…" at bounding box center [437, 345] width 221 height 164
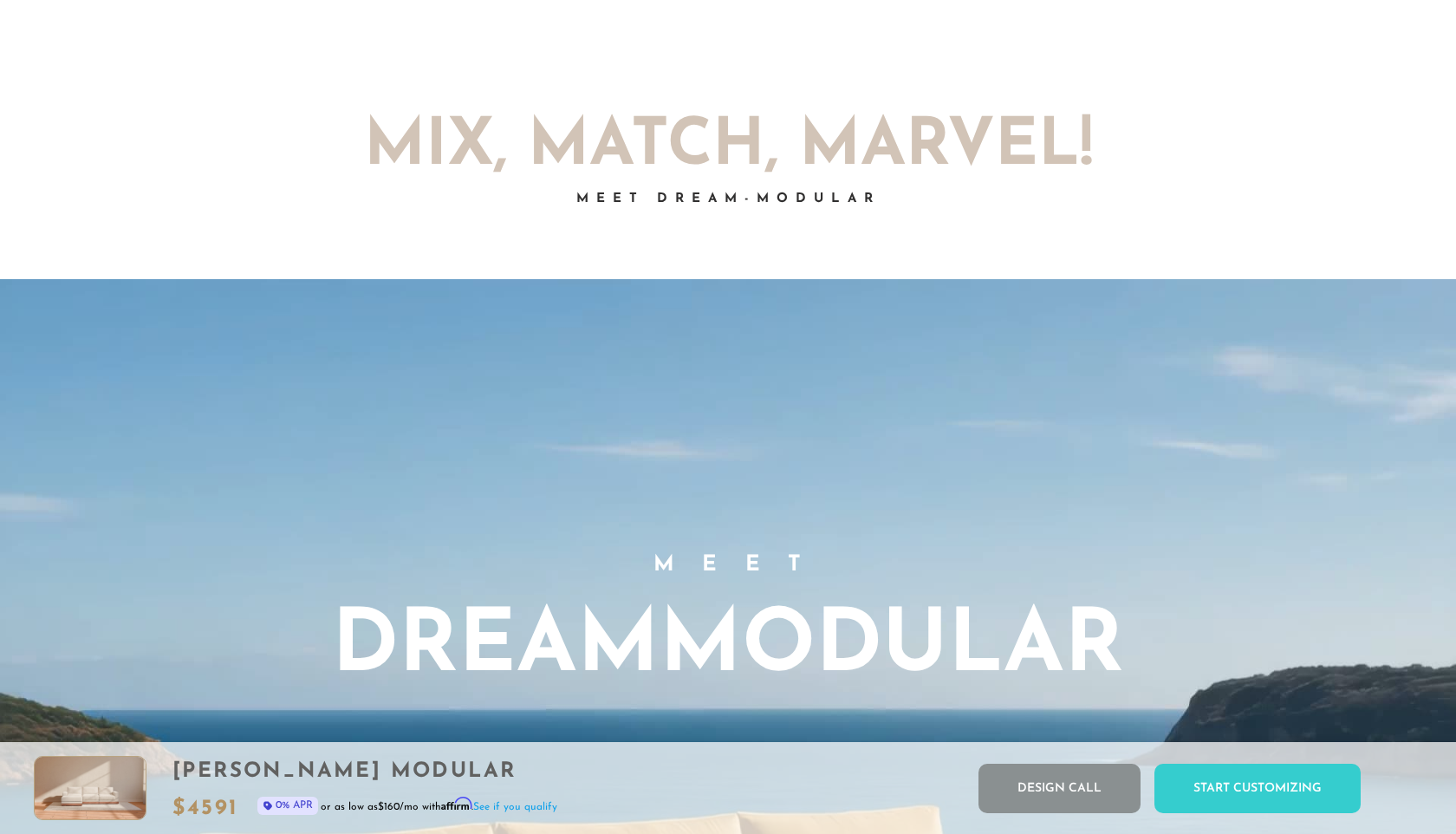
scroll to position [113, 0]
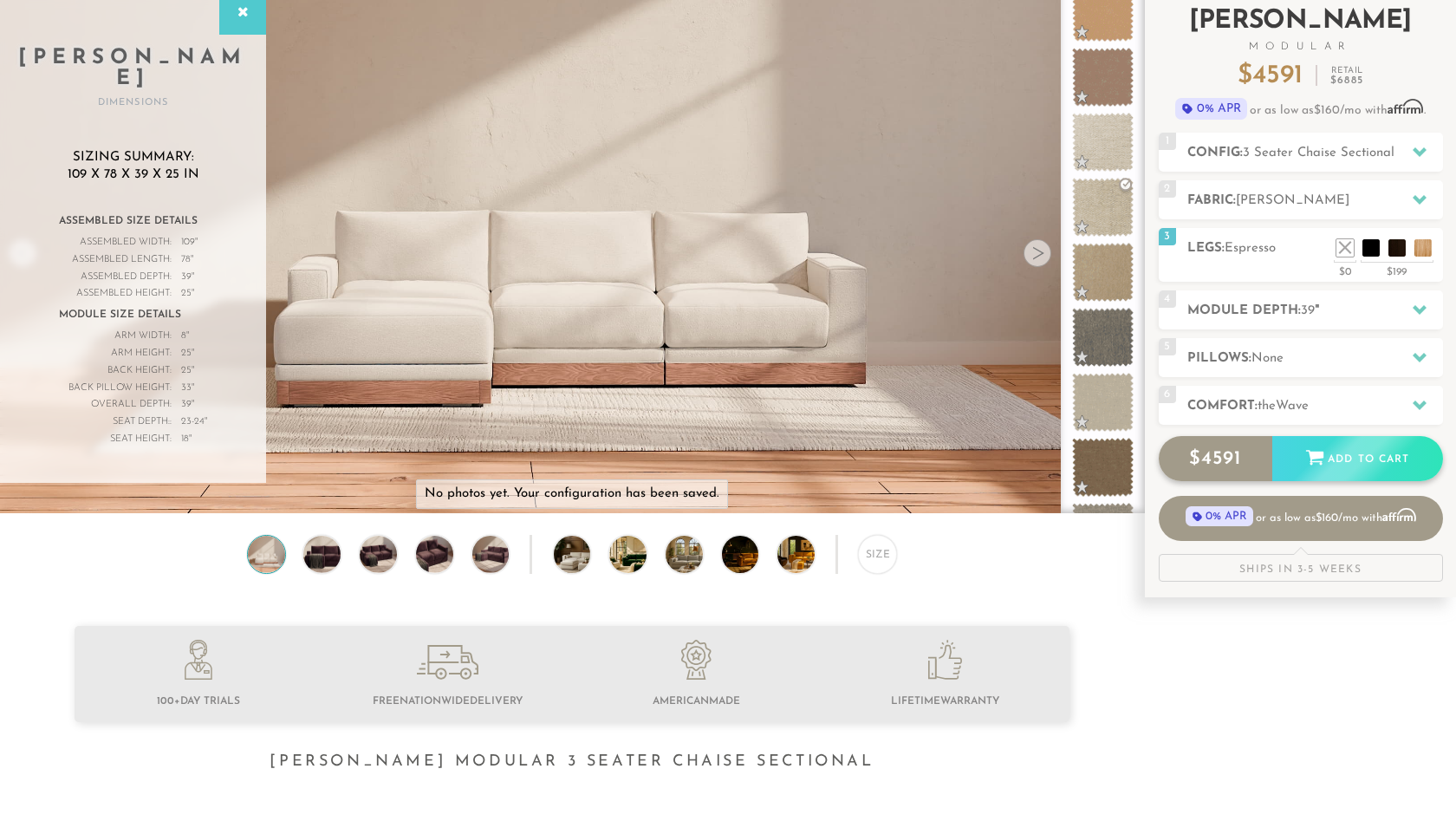
click at [1357, 456] on div "Add to Cart" at bounding box center [1357, 460] width 170 height 47
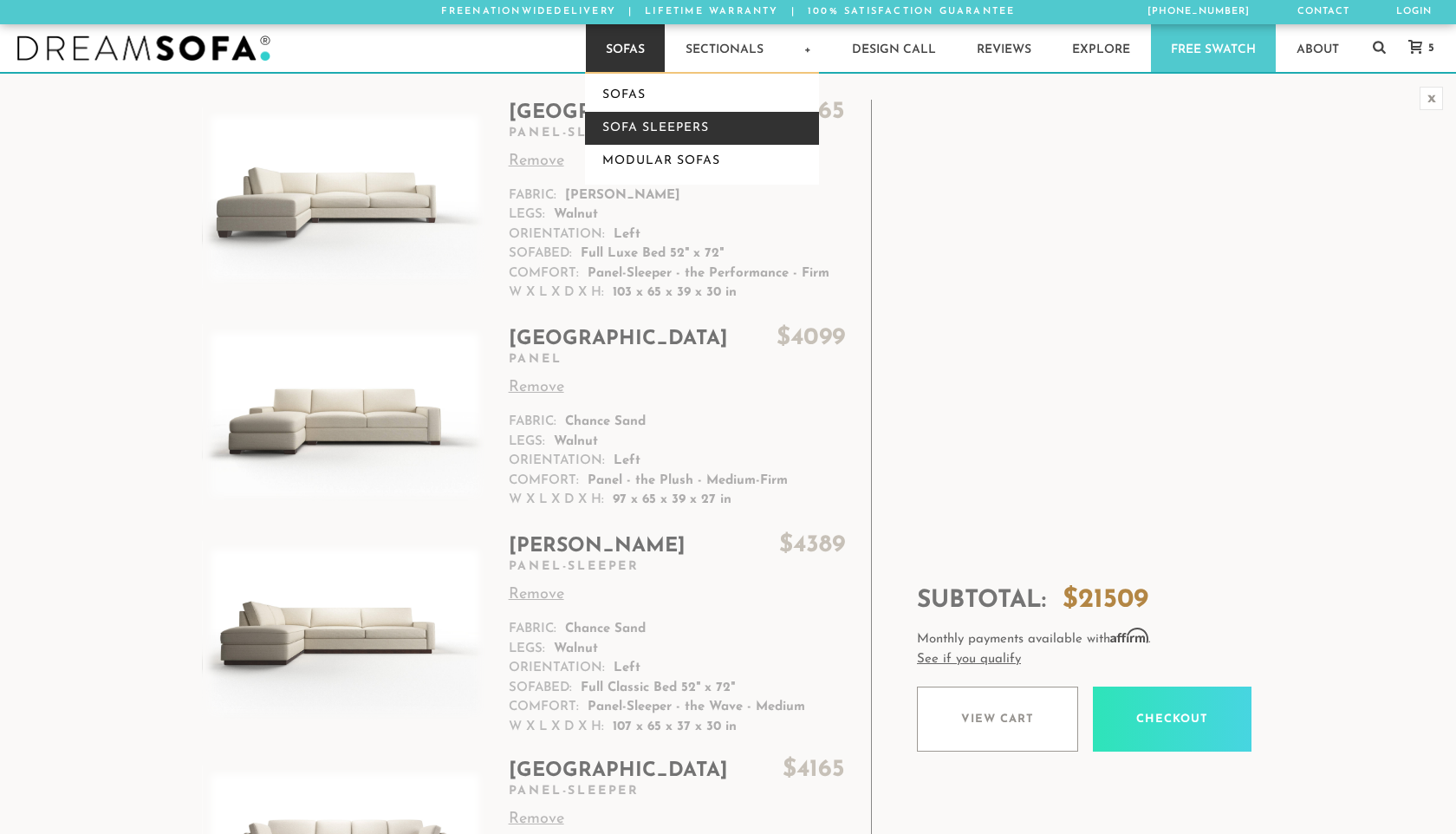
click at [645, 137] on link "Sofa Sleepers" at bounding box center [702, 127] width 234 height 33
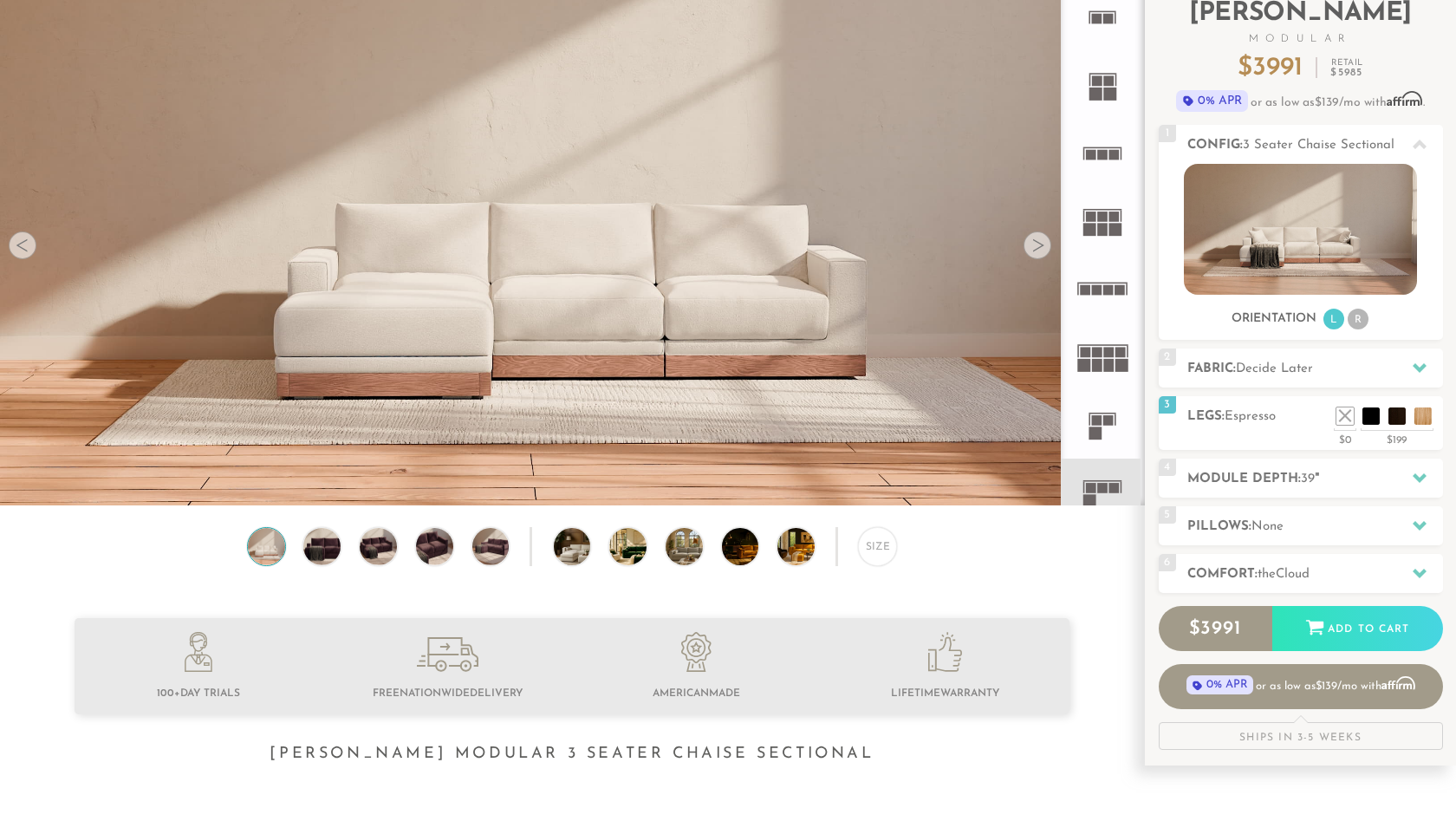
scroll to position [120, 0]
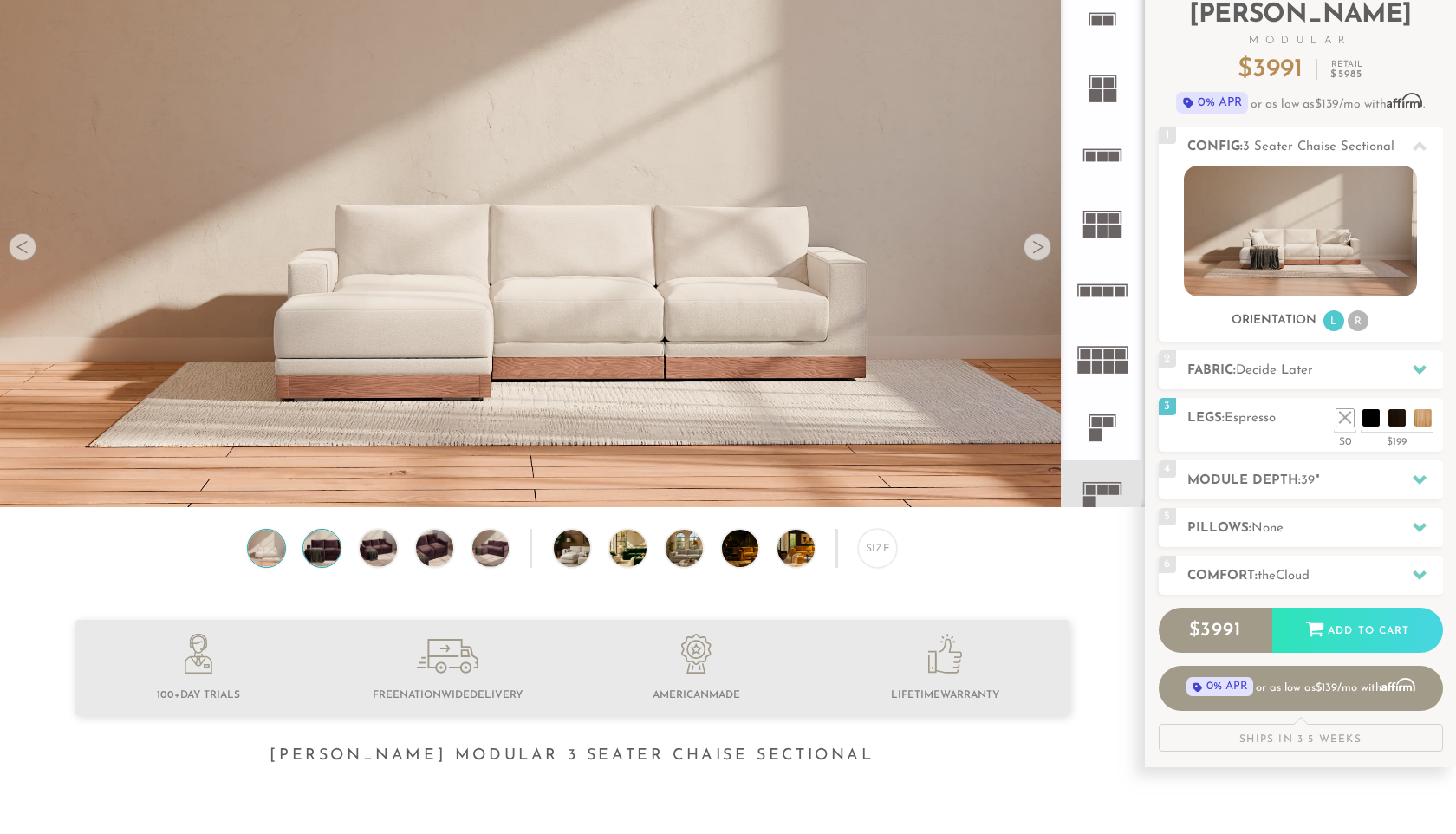
click at [313, 565] on img at bounding box center [321, 549] width 44 height 37
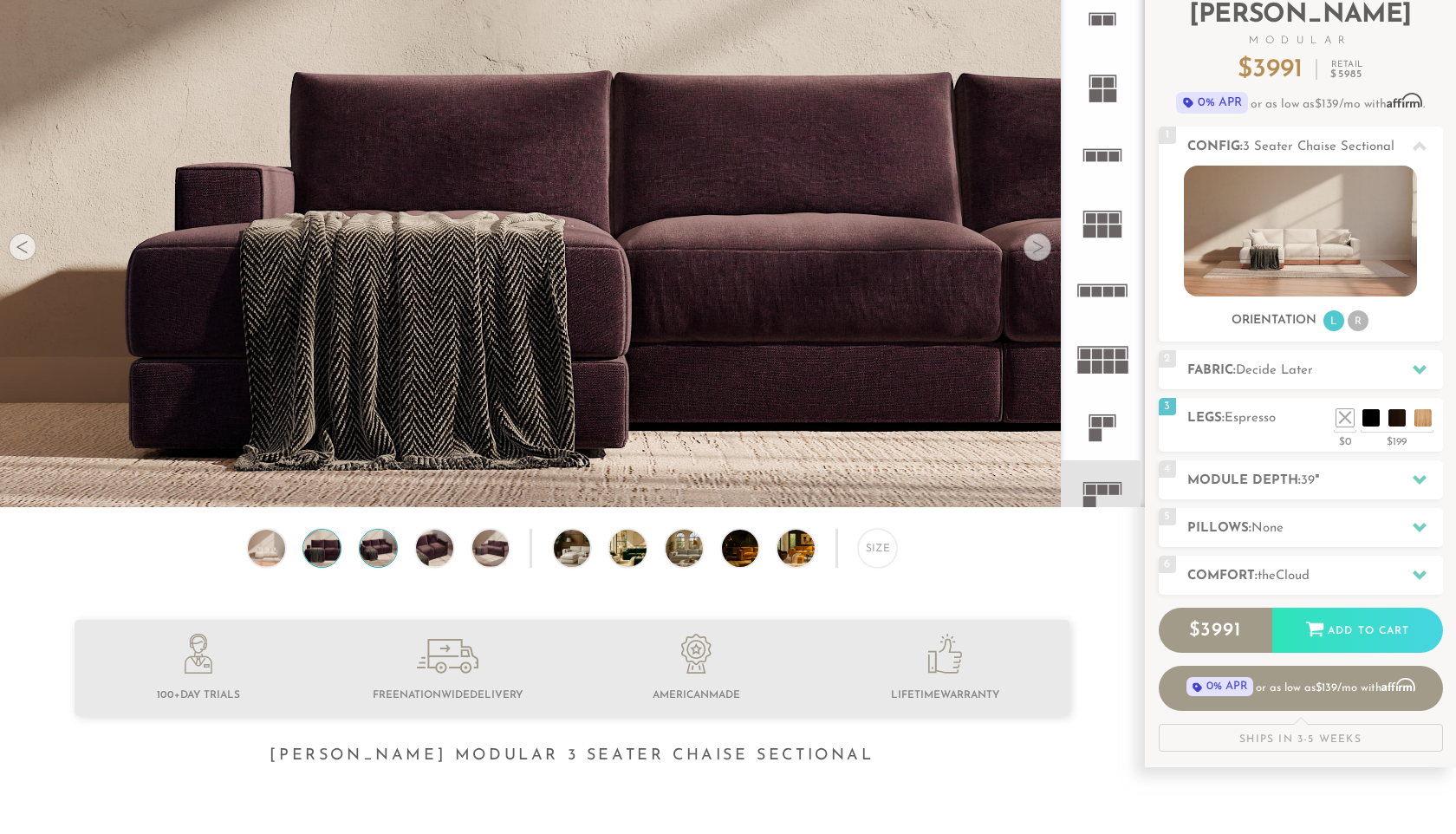
click at [377, 554] on img at bounding box center [378, 549] width 44 height 37
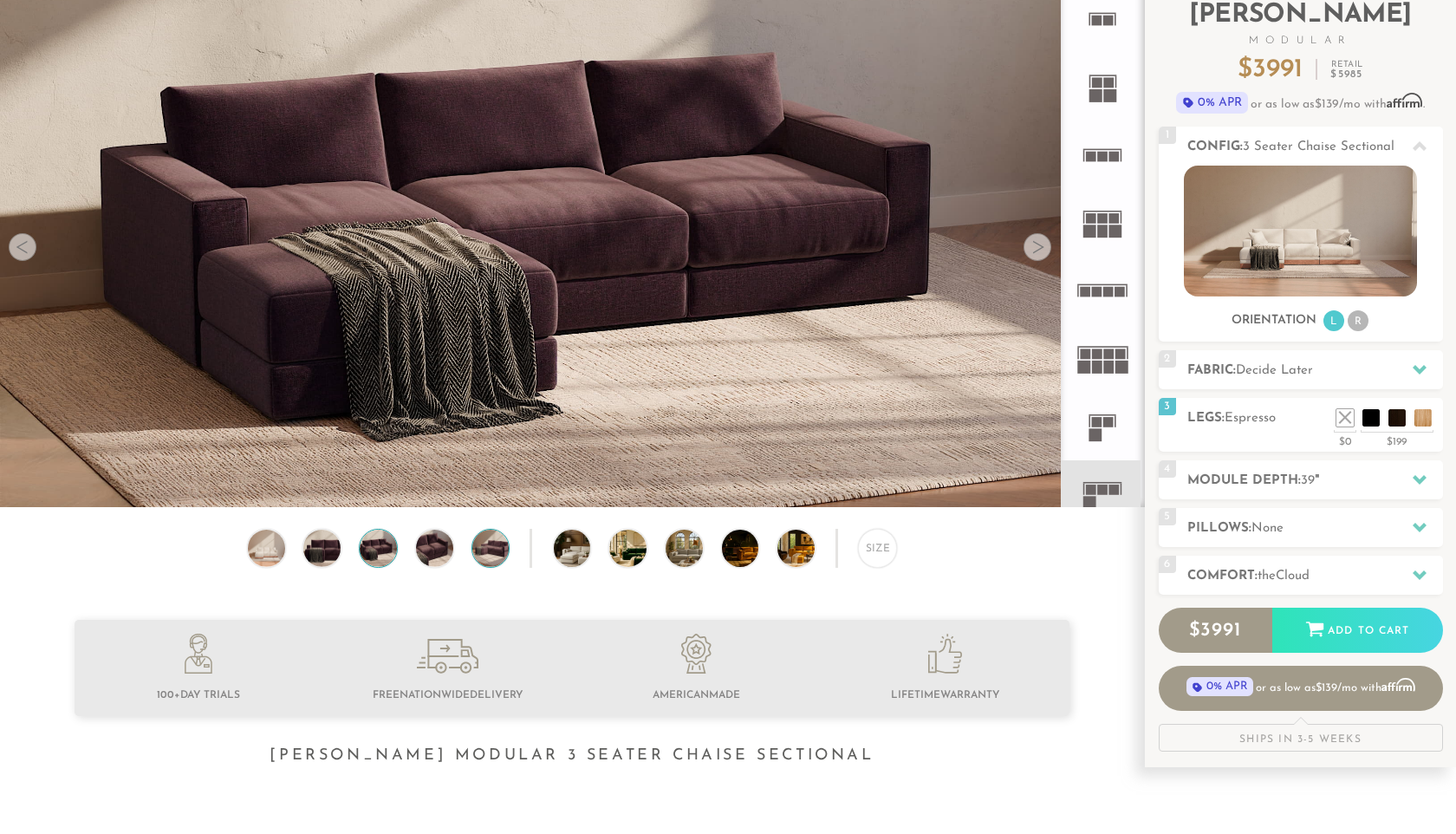
click at [491, 549] on img at bounding box center [489, 549] width 44 height 37
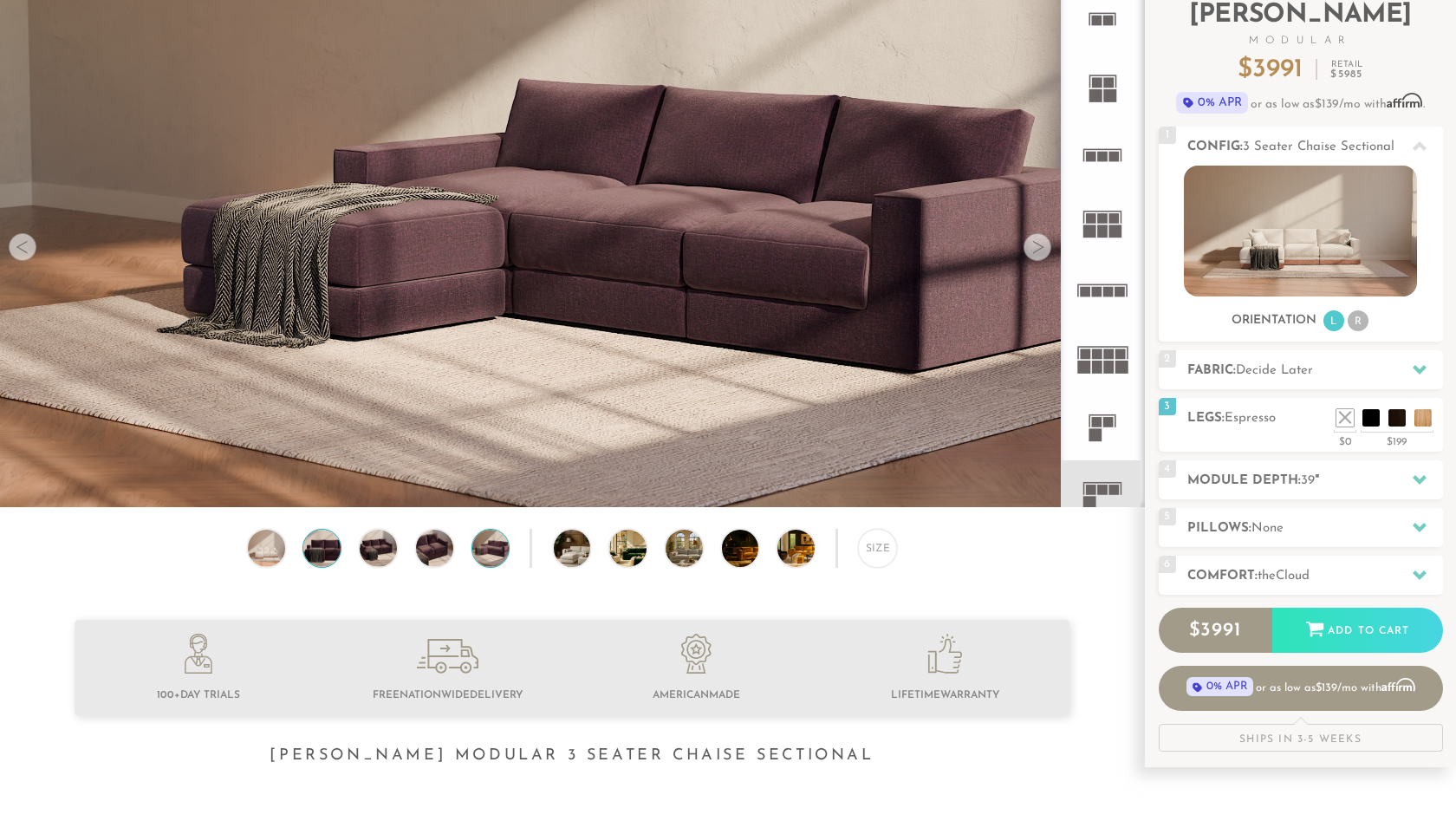
click at [311, 551] on img at bounding box center [321, 549] width 44 height 37
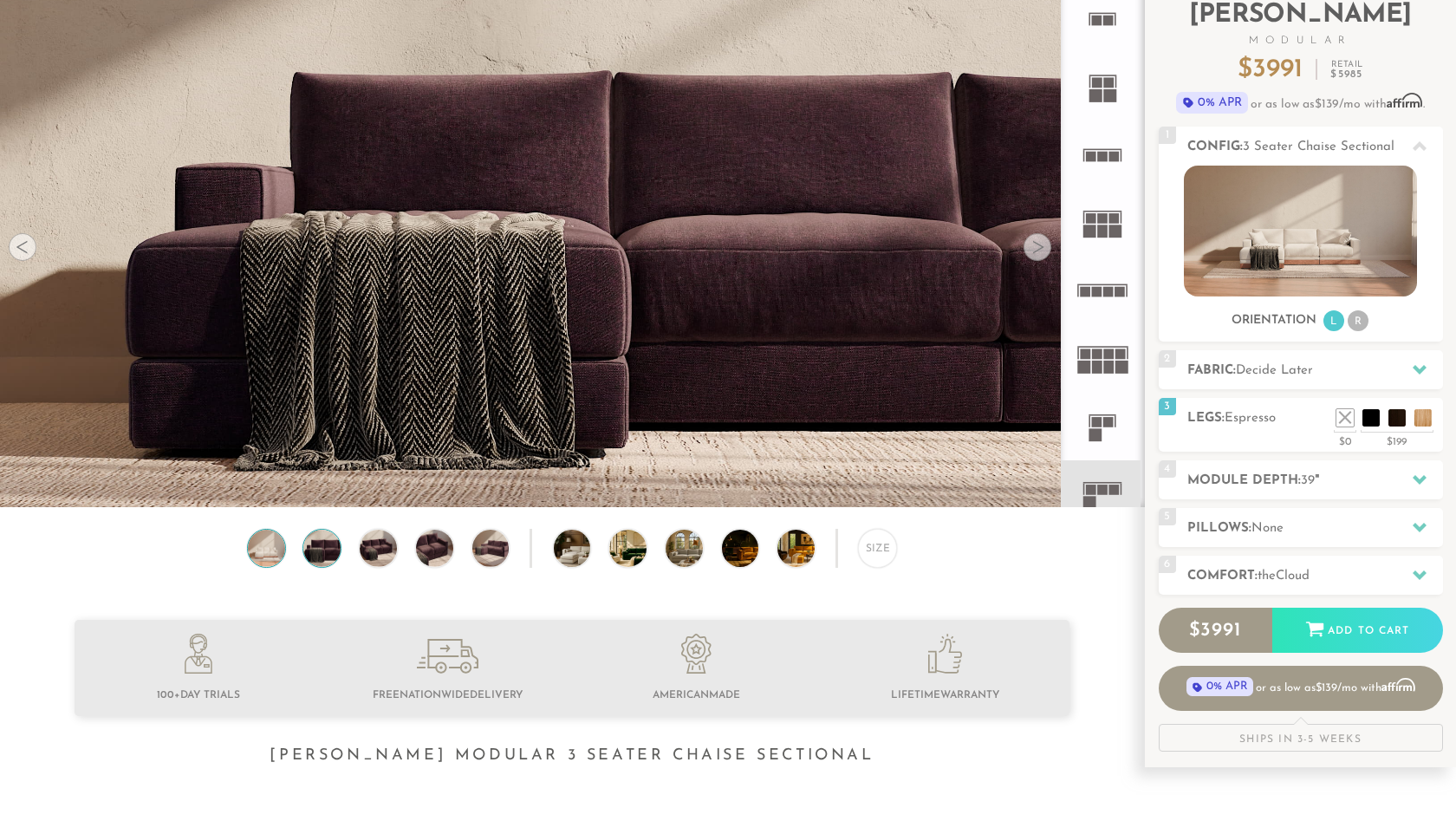
click at [271, 544] on img at bounding box center [266, 549] width 44 height 37
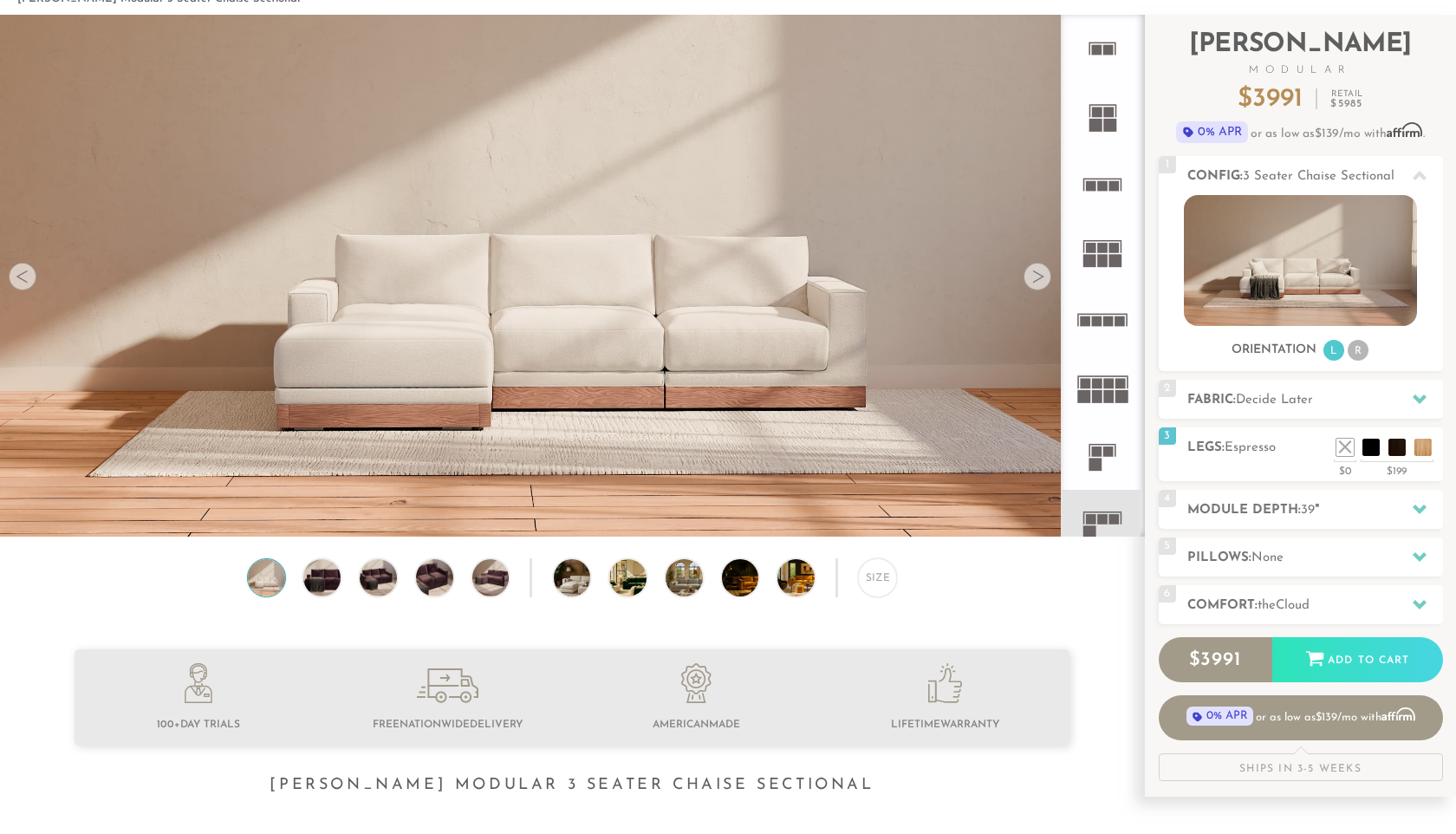
scroll to position [0, 0]
